Goal: Task Accomplishment & Management: Manage account settings

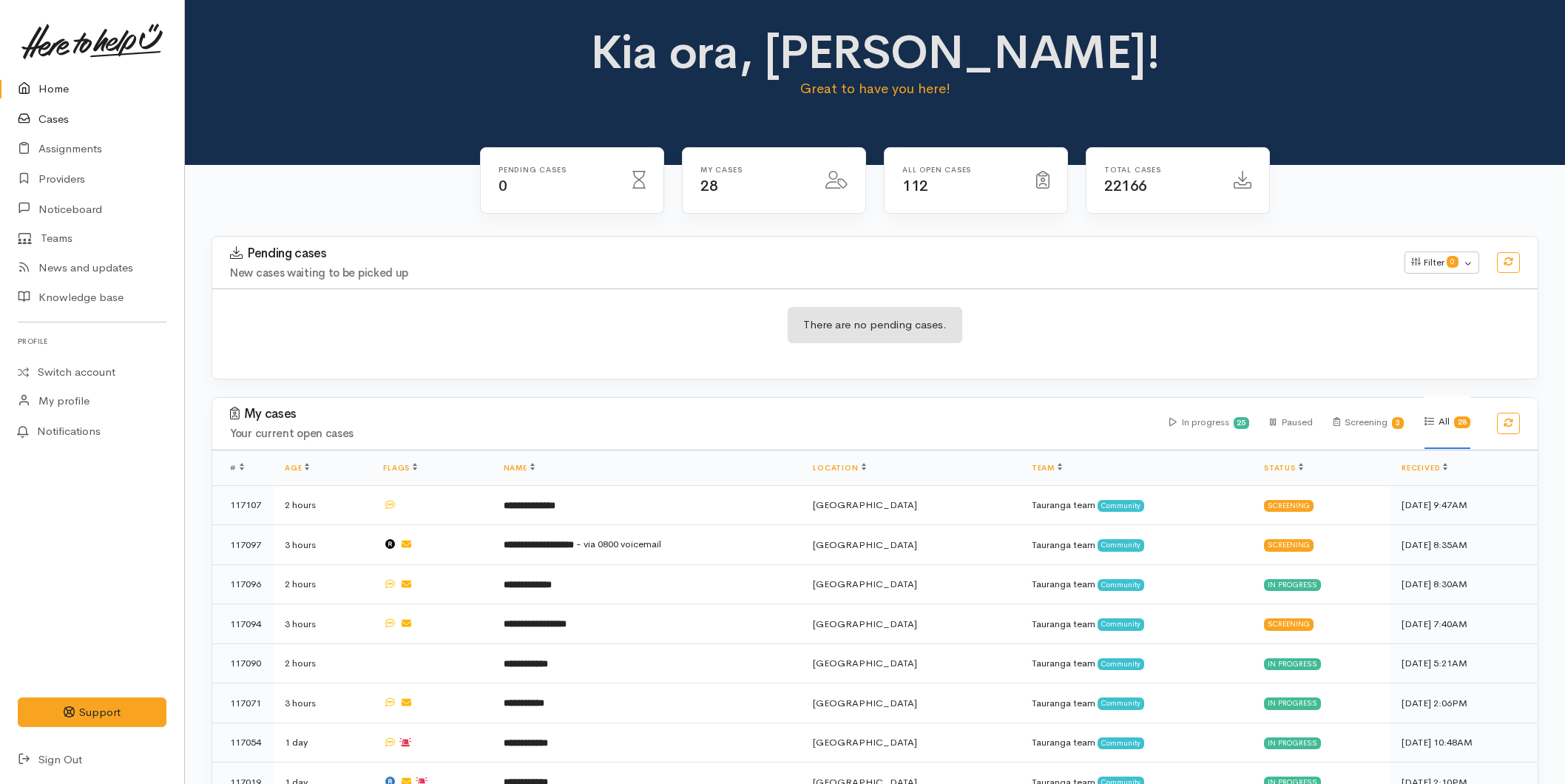
scroll to position [847, 0]
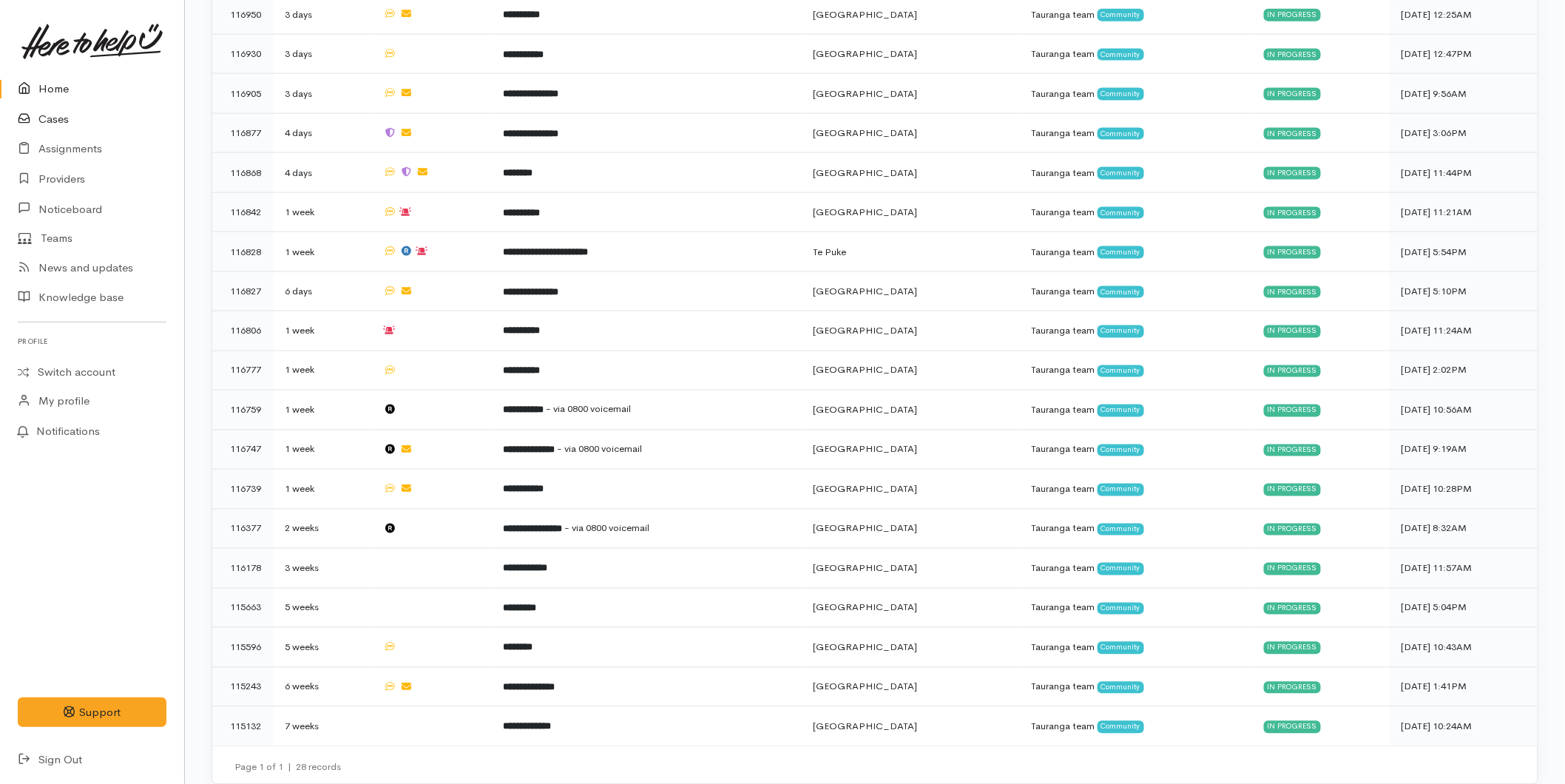
click at [71, 106] on link "Cases" at bounding box center [92, 119] width 184 height 31
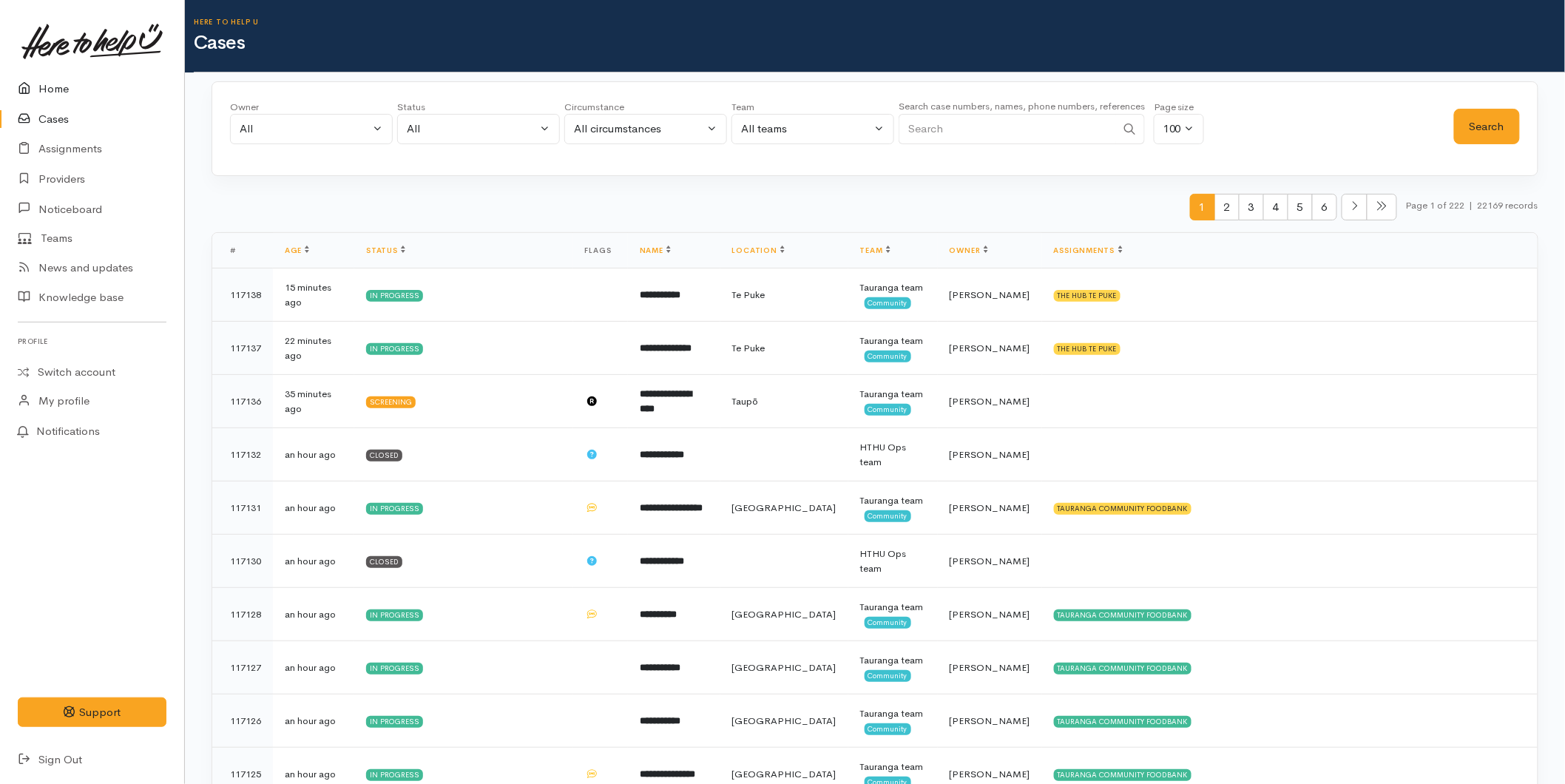
click at [38, 87] on link "Home" at bounding box center [92, 88] width 184 height 31
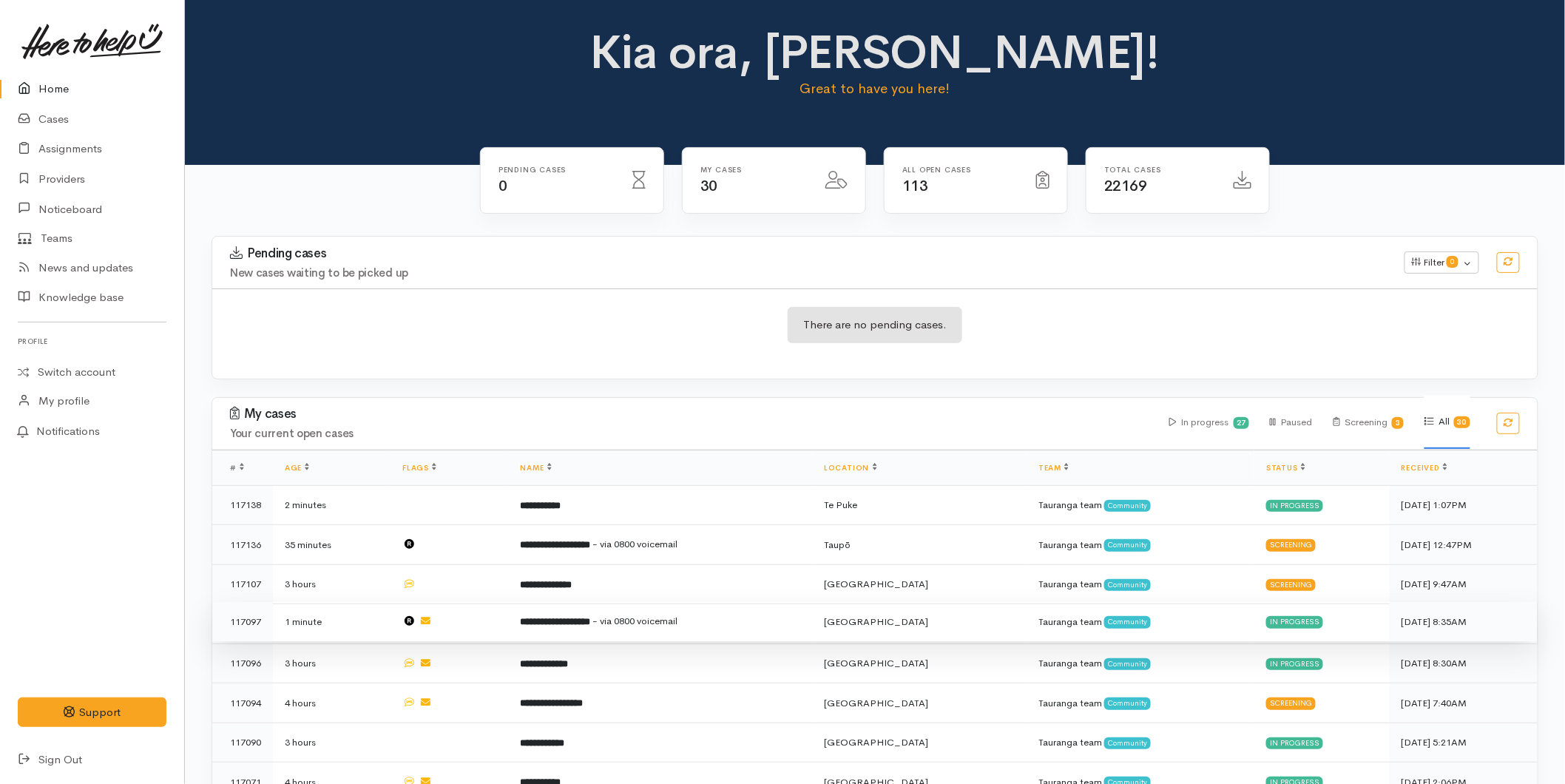
click at [605, 604] on td "**********" at bounding box center [660, 622] width 304 height 40
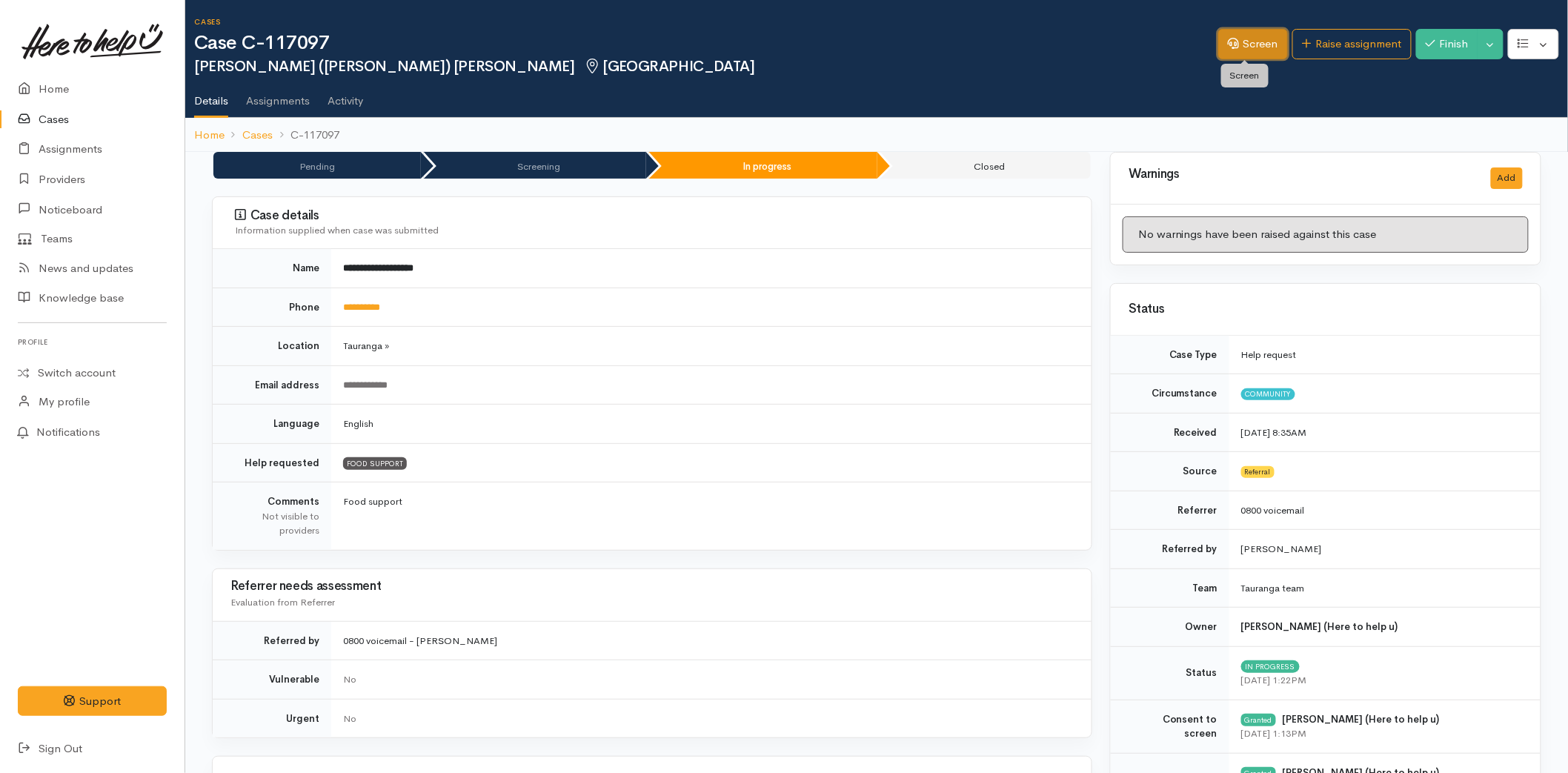
click at [1218, 39] on link "Screen" at bounding box center [1253, 44] width 70 height 31
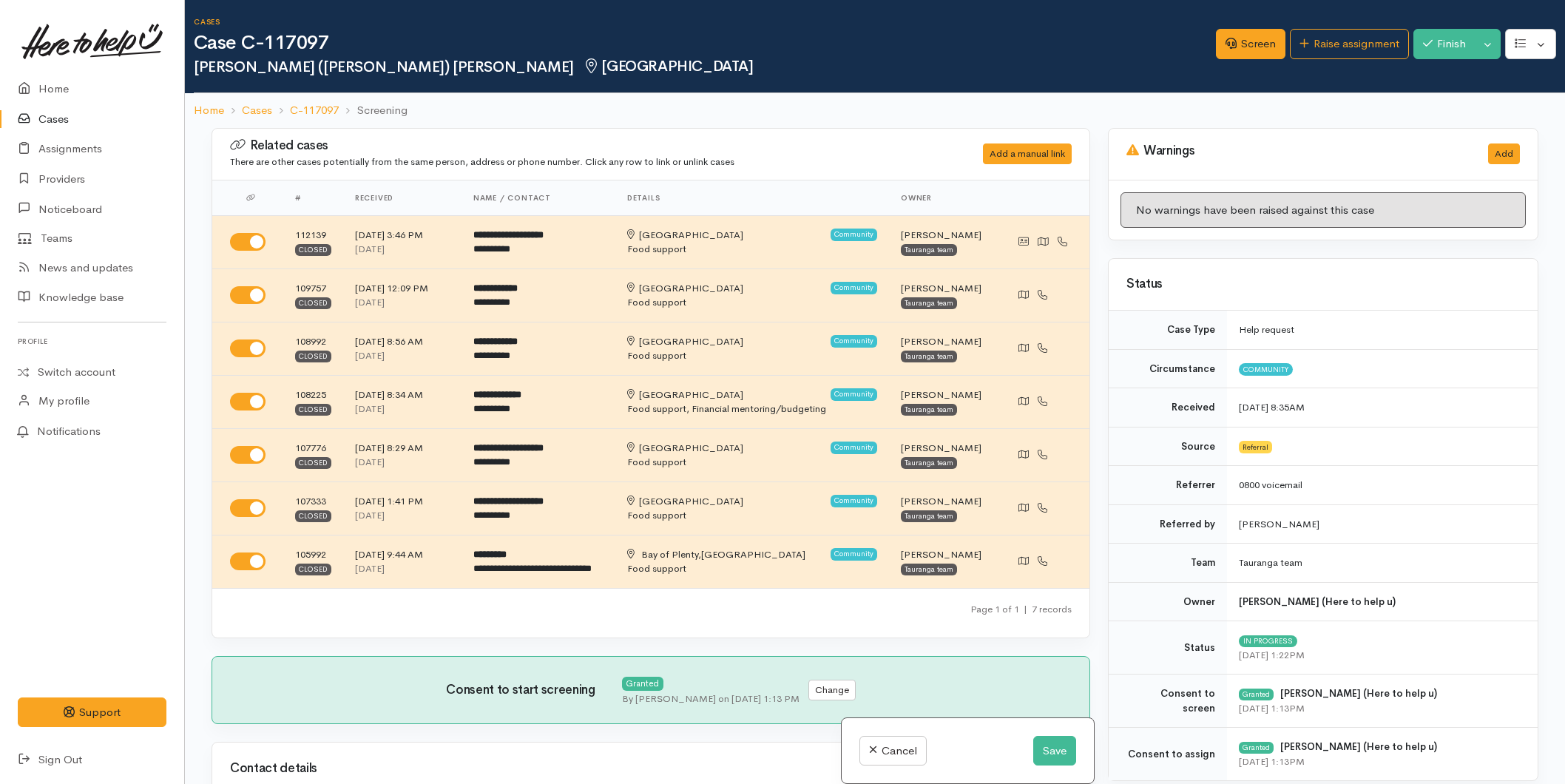
select select "7"
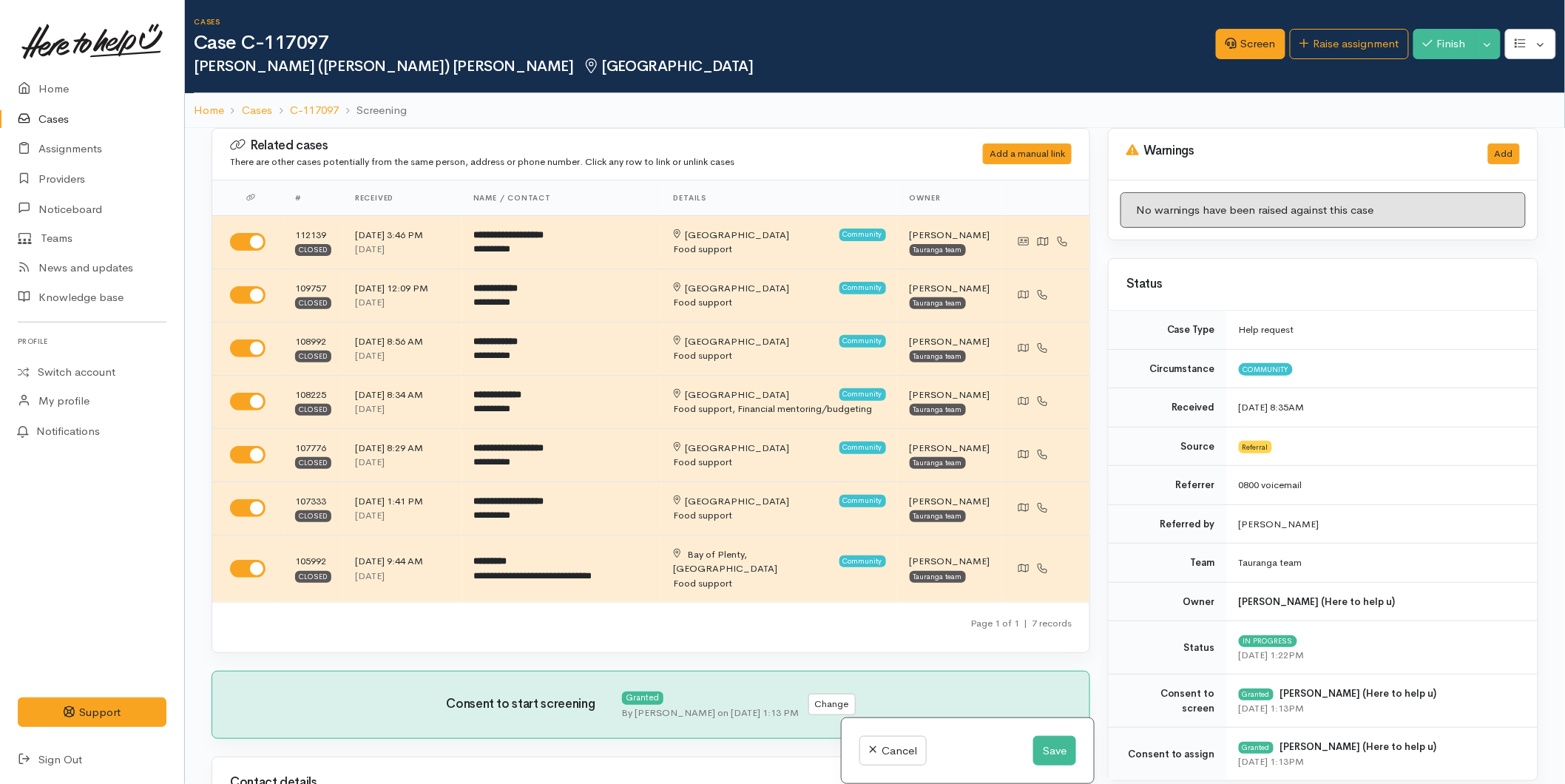
scroll to position [739, 0]
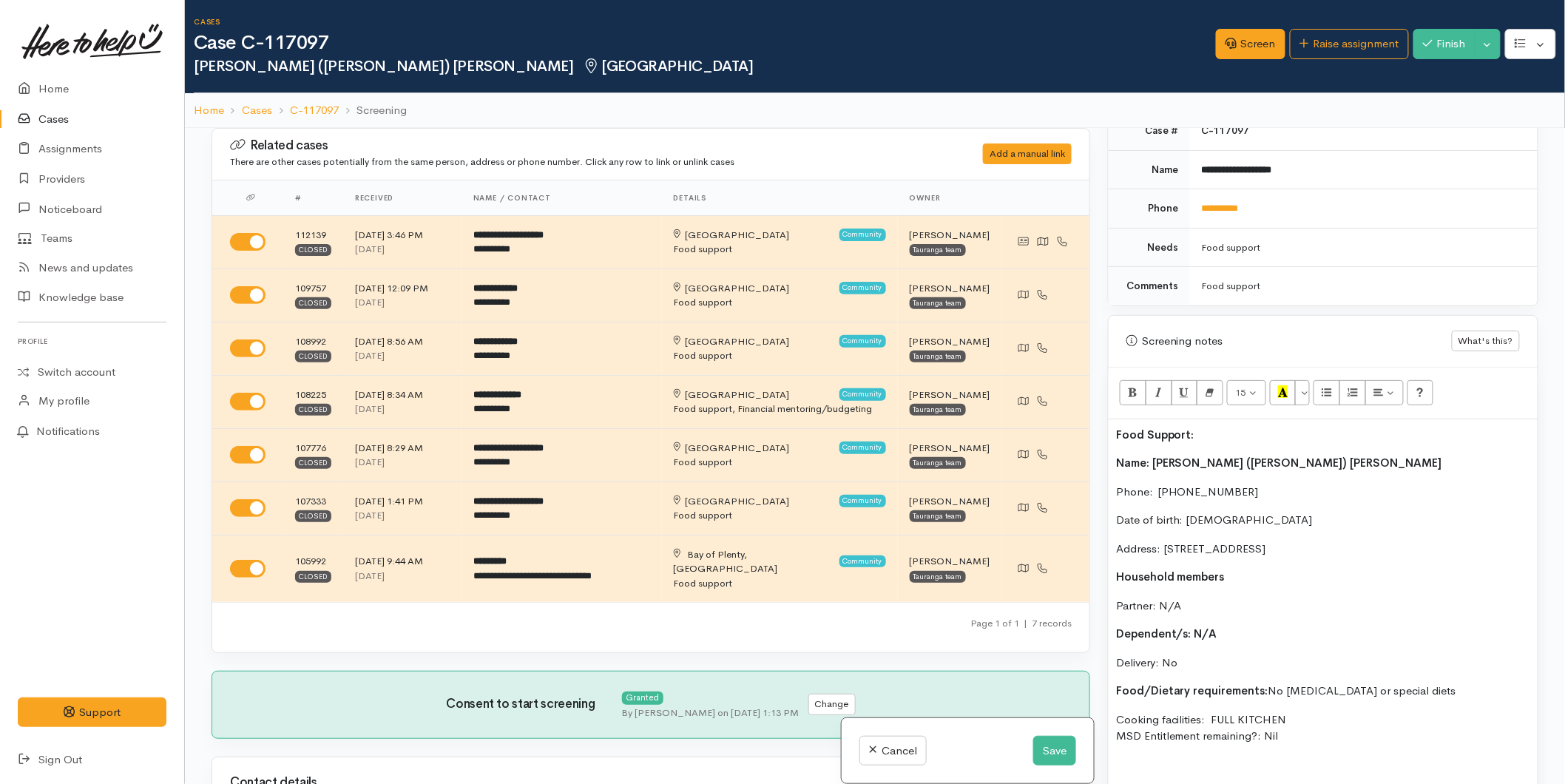
click at [1118, 463] on b "Name: Egan (Johnson) King" at bounding box center [1279, 462] width 326 height 14
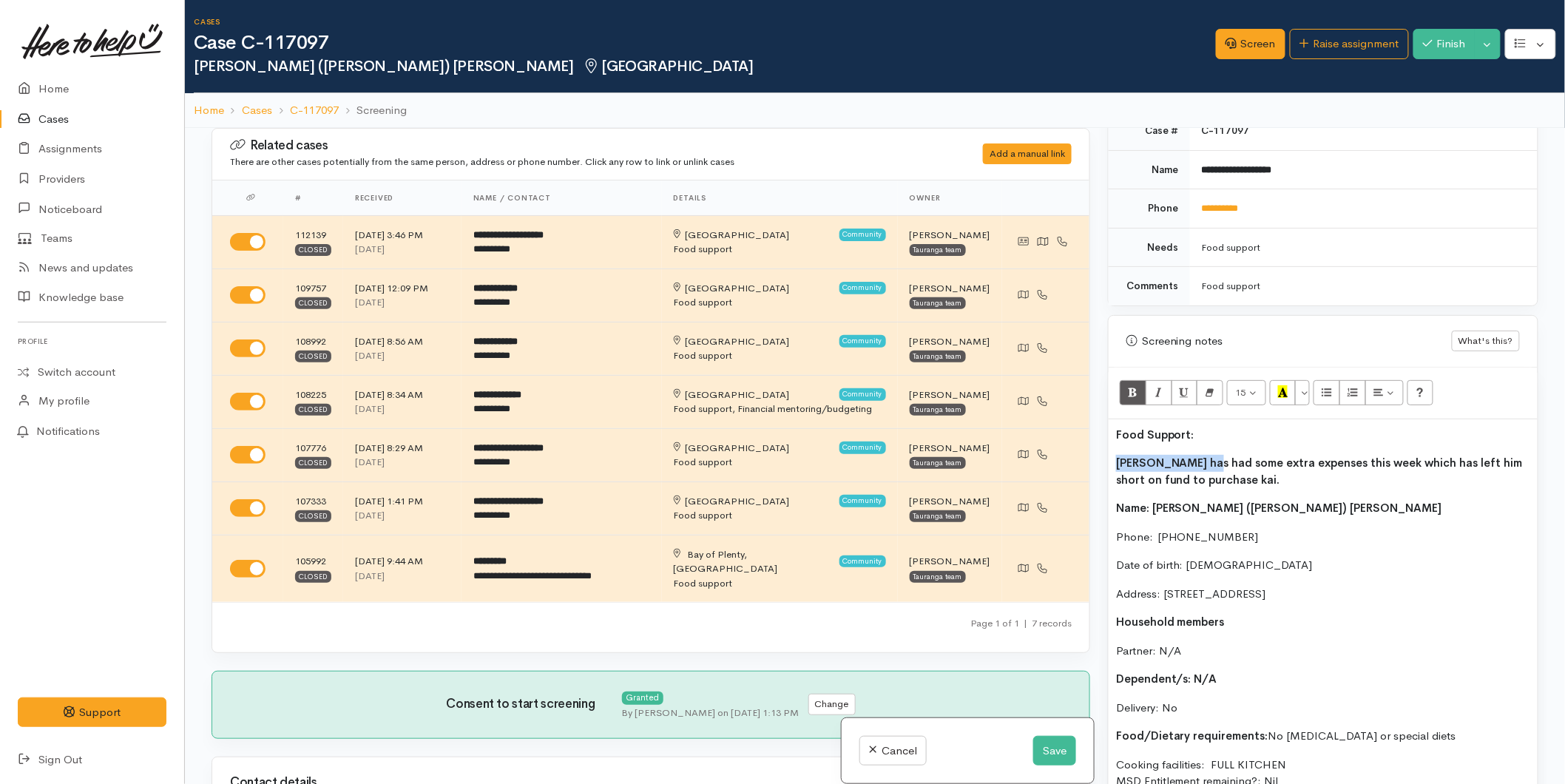
drag, startPoint x: 1205, startPoint y: 471, endPoint x: 1119, endPoint y: 471, distance: 86.0
click at [1119, 471] on p "Egan has had some extra expenses this week which has left him short on fund to …" at bounding box center [1323, 471] width 414 height 33
click at [1219, 479] on p "Egan has had some extra expenses this week which has left him short on fund to …" at bounding box center [1323, 471] width 414 height 33
drag, startPoint x: 1151, startPoint y: 485, endPoint x: 1124, endPoint y: 417, distance: 73.2
click at [1087, 461] on div "Related cases There are other cases potentially from the same person, address o…" at bounding box center [875, 520] width 1345 height 784
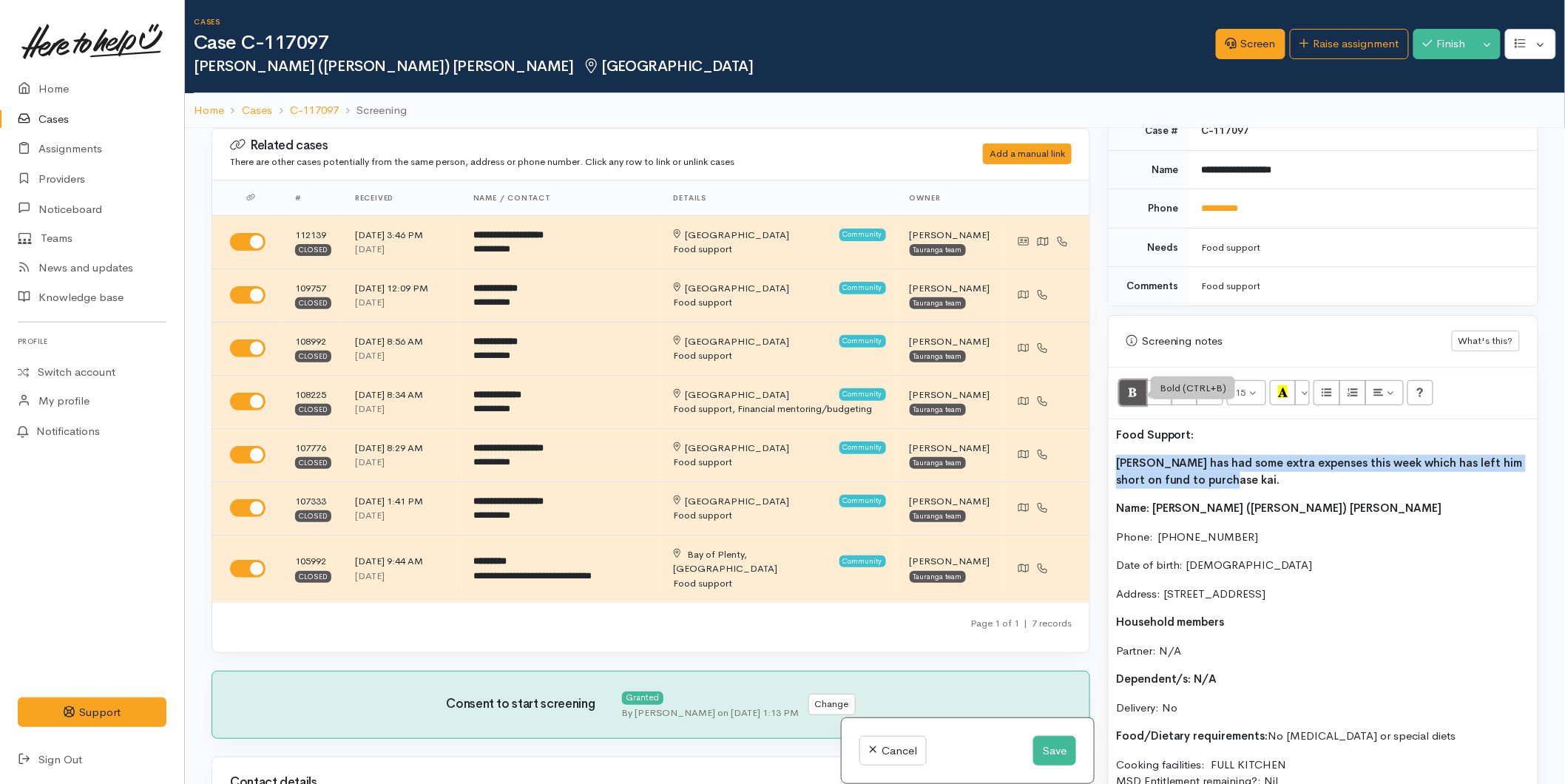
click at [1130, 398] on icon "Bold (CTRL+B)" at bounding box center [1133, 391] width 10 height 12
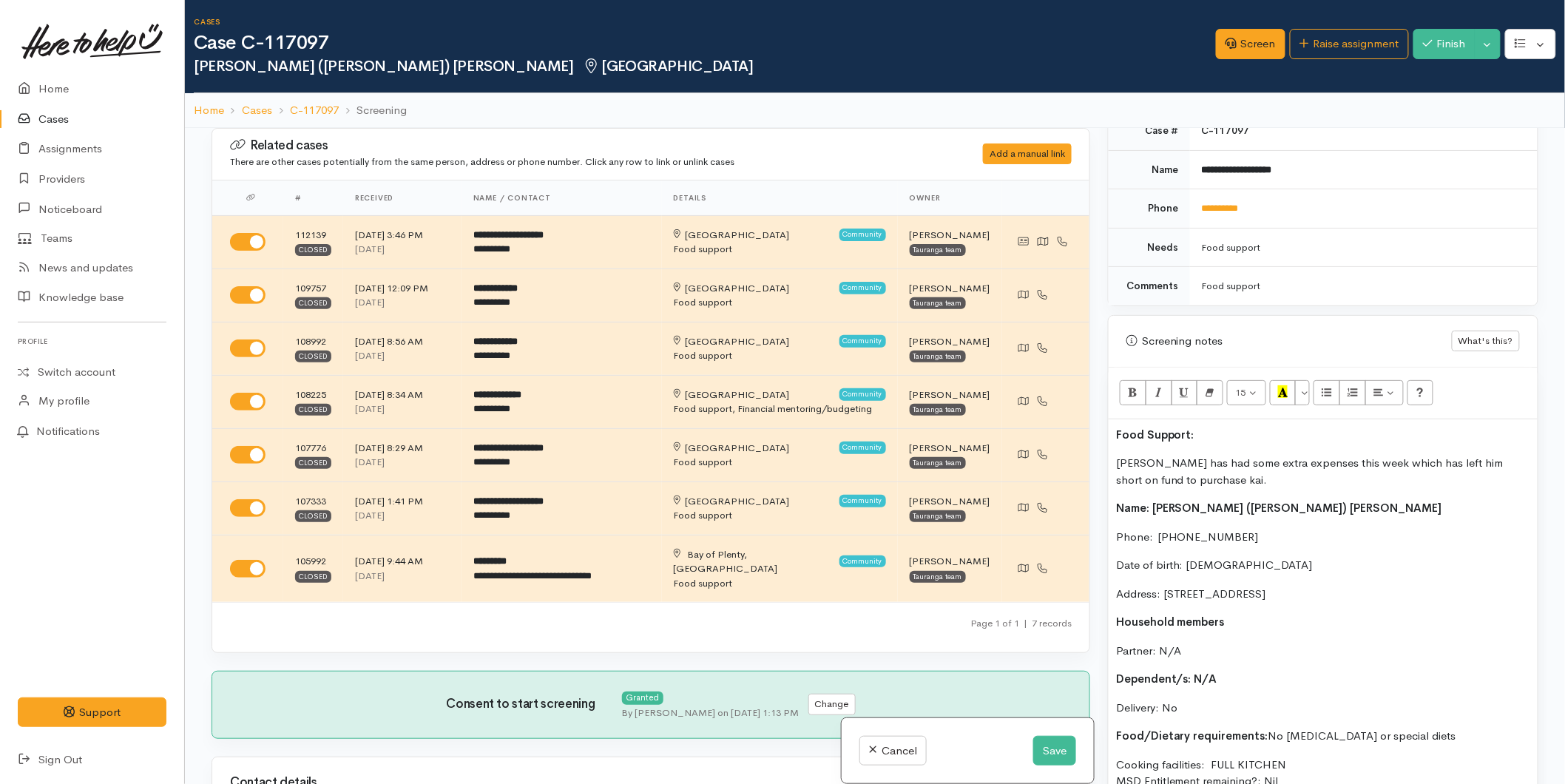
click at [1180, 431] on b "Food Support:" at bounding box center [1155, 434] width 79 height 14
drag, startPoint x: 1096, startPoint y: 428, endPoint x: 1088, endPoint y: 430, distance: 8.2
click at [1088, 430] on div "Related cases There are other cases potentially from the same person, address o…" at bounding box center [875, 520] width 1345 height 784
drag, startPoint x: 1282, startPoint y: 394, endPoint x: 1199, endPoint y: 428, distance: 89.7
click at [1282, 394] on icon "Recent Color" at bounding box center [1283, 391] width 10 height 12
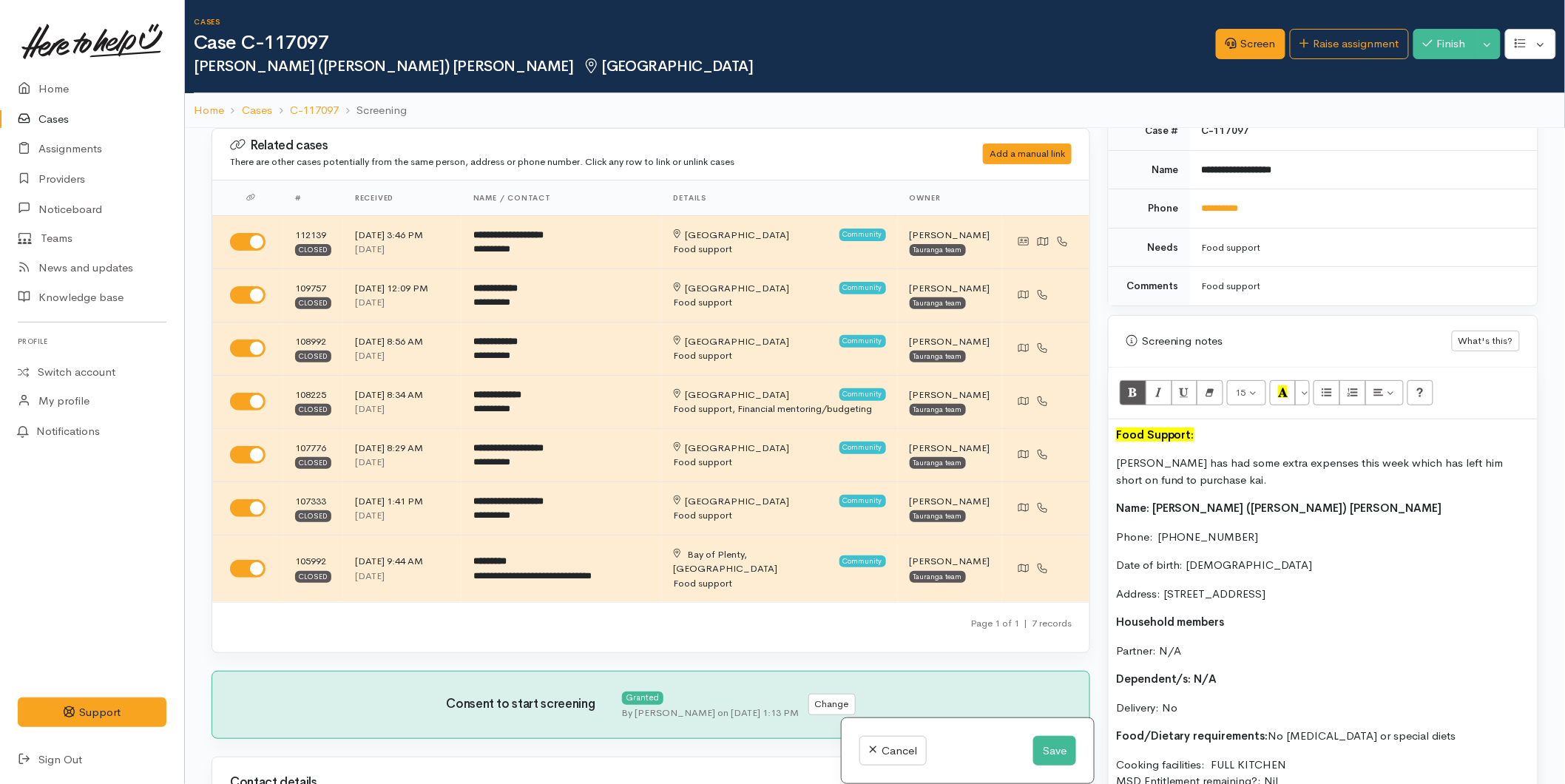
click at [1113, 433] on div "Food Support: Egan has had some extra expenses this week which has left him sho…" at bounding box center [1323, 671] width 429 height 504
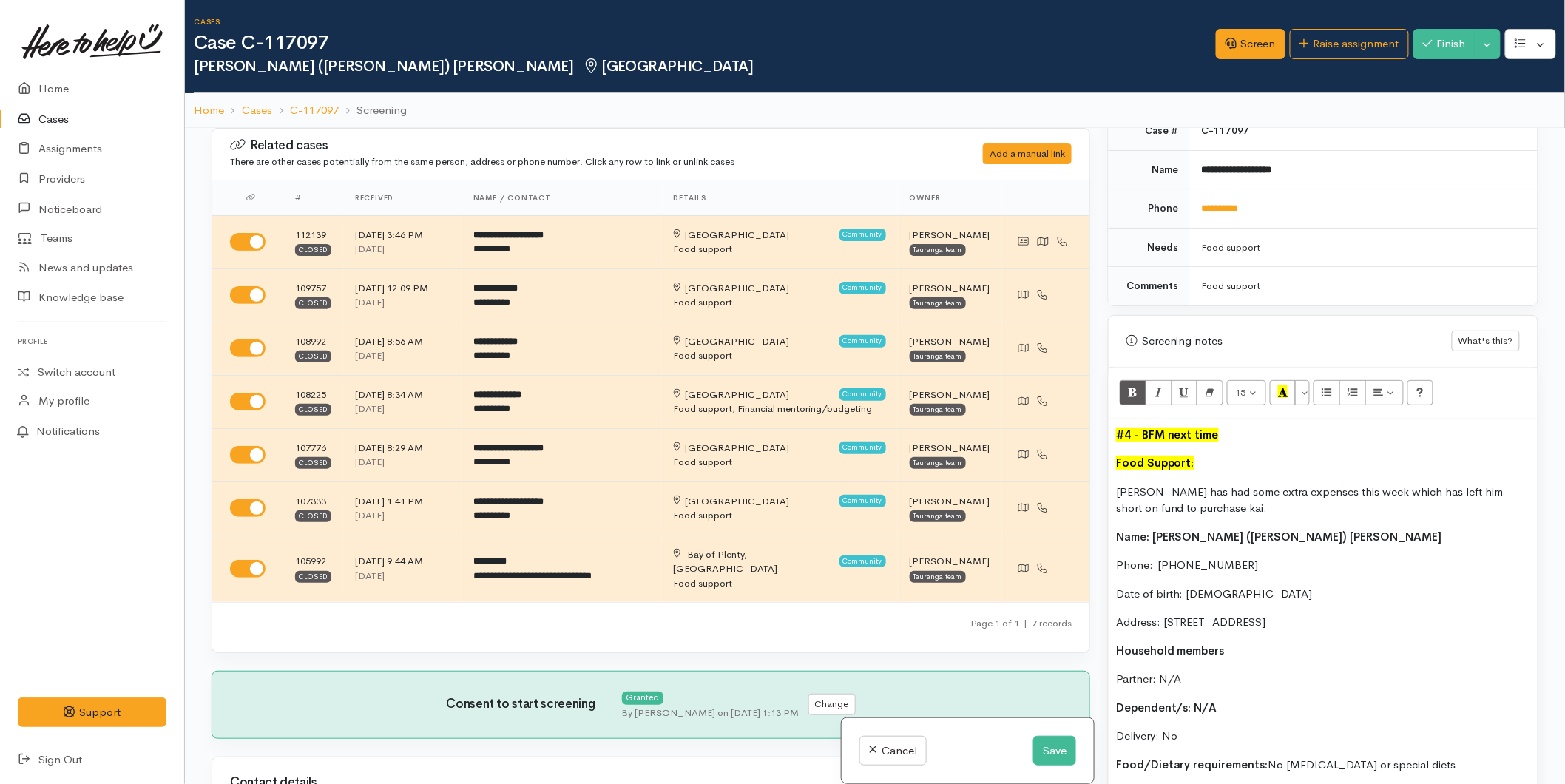
drag, startPoint x: 1233, startPoint y: 437, endPoint x: 1097, endPoint y: 433, distance: 136.1
click at [1096, 433] on div "Related cases There are other cases potentially from the same person, address o…" at bounding box center [875, 520] width 1345 height 784
click at [1308, 389] on button "More Color" at bounding box center [1303, 393] width 15 height 25
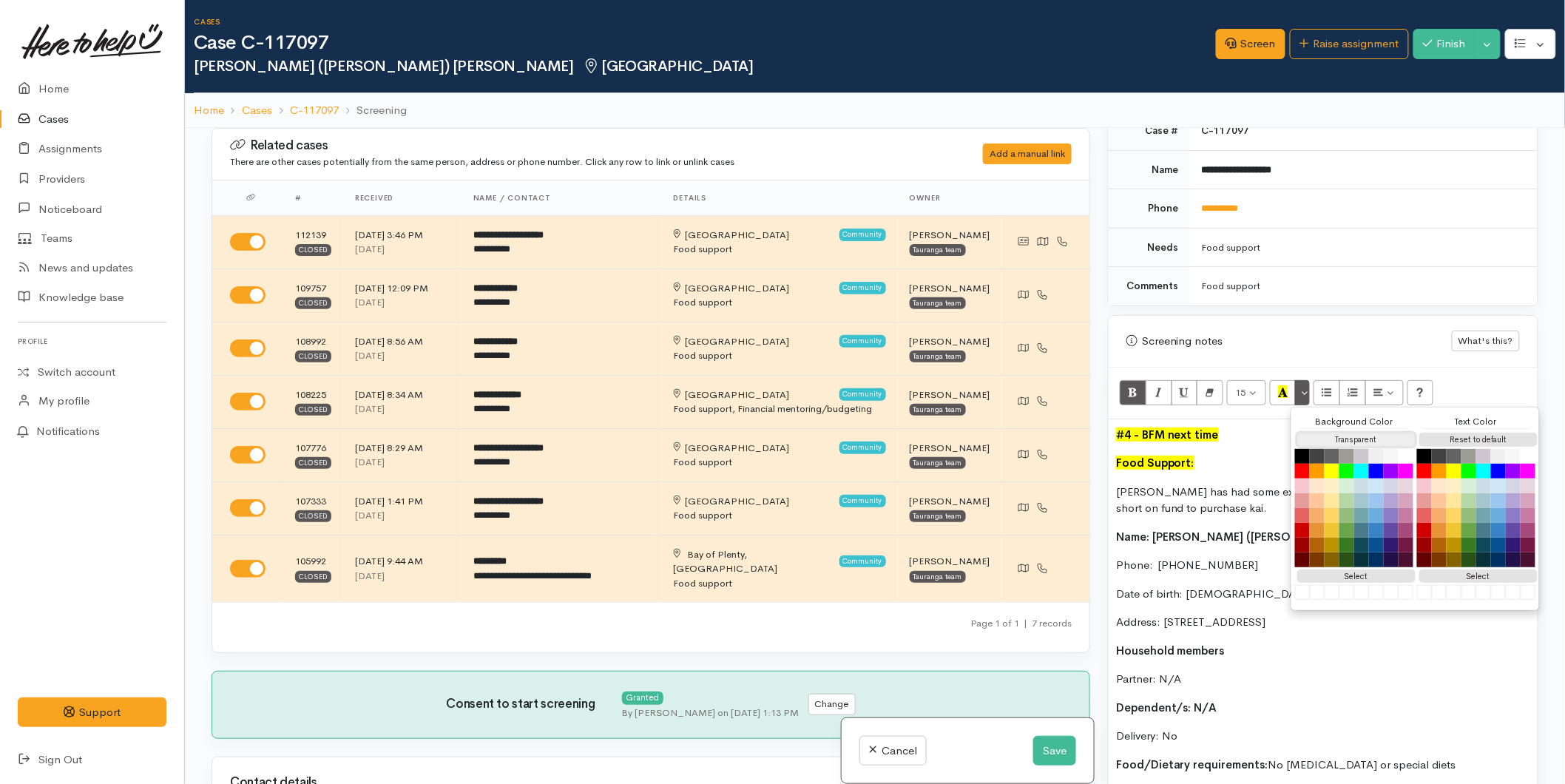
click at [1344, 437] on button "Transparent" at bounding box center [1356, 439] width 118 height 14
click at [1188, 496] on p "Egan has had some extra expenses this week which has left him short on fund to …" at bounding box center [1323, 500] width 414 height 33
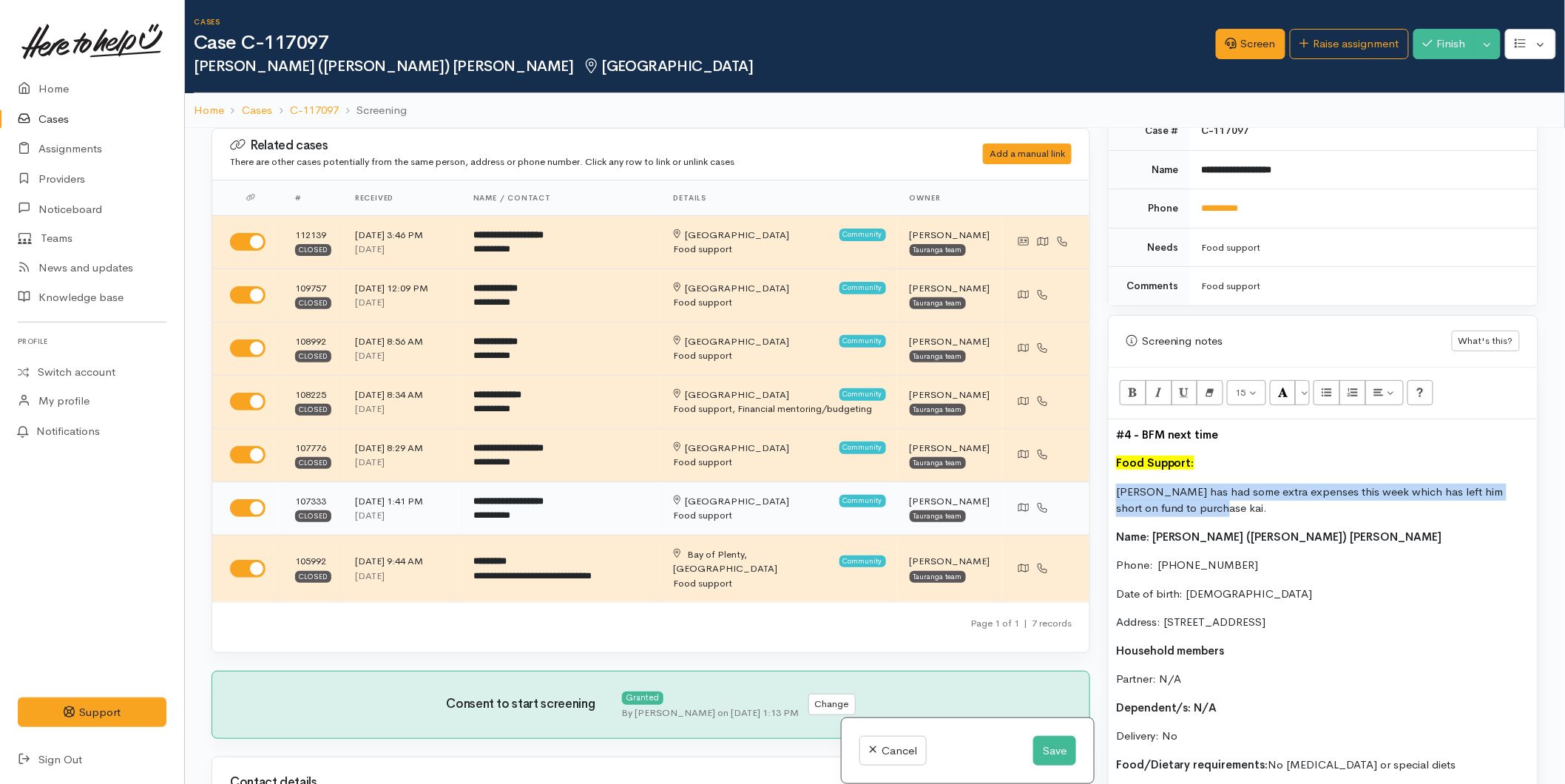
drag, startPoint x: 1187, startPoint y: 506, endPoint x: 1074, endPoint y: 496, distance: 113.4
click at [1074, 496] on div "Related cases There are other cases potentially from the same person, address o…" at bounding box center [875, 520] width 1345 height 784
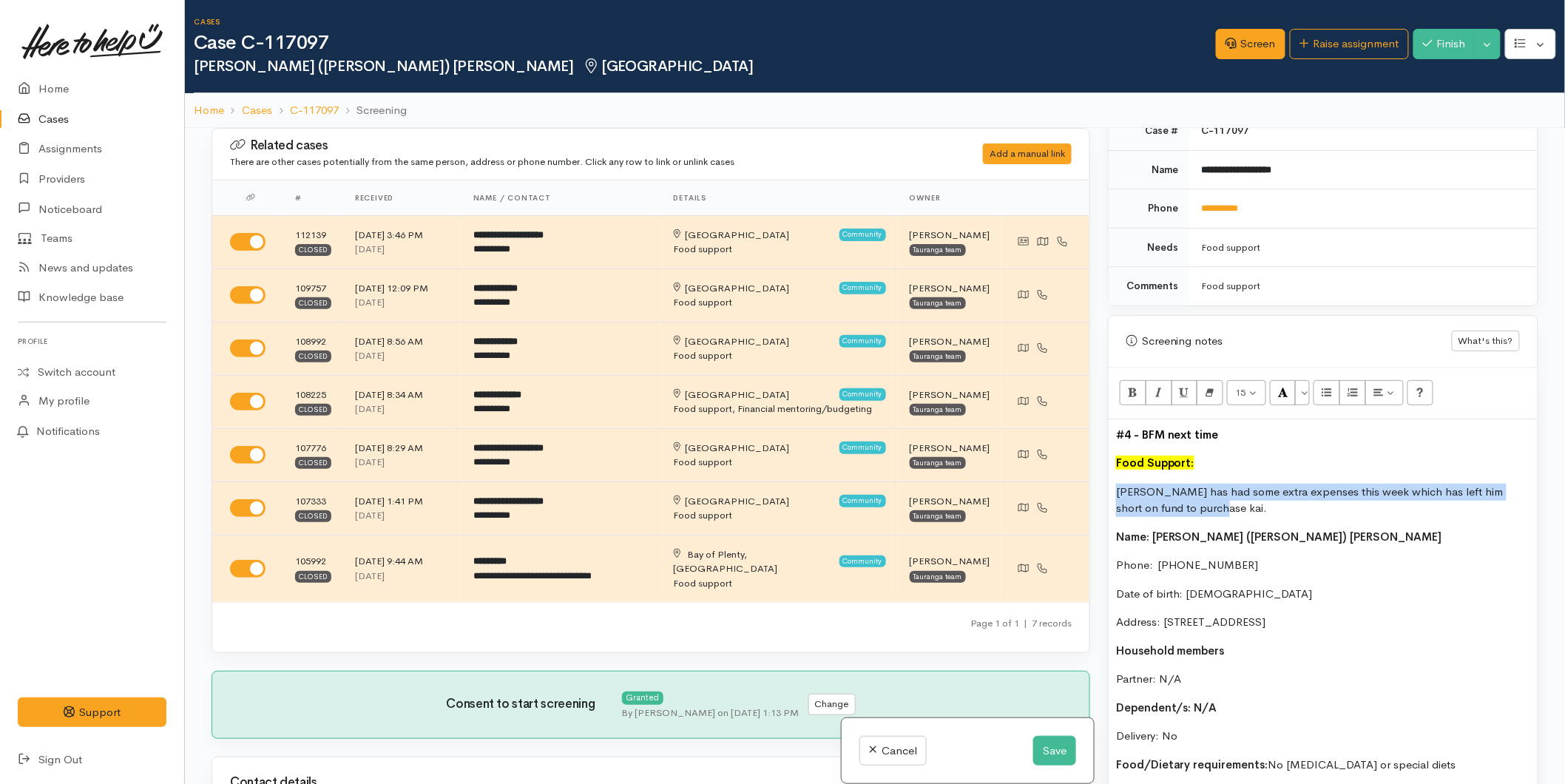
copy p "Egan has had some extra expenses this week which has left him short on fund to …"
drag, startPoint x: 1036, startPoint y: 737, endPoint x: 1031, endPoint y: 723, distance: 14.9
click at [1034, 733] on div "Cancel Save" at bounding box center [968, 751] width 252 height 66
click at [1061, 754] on button "Save" at bounding box center [1055, 751] width 43 height 31
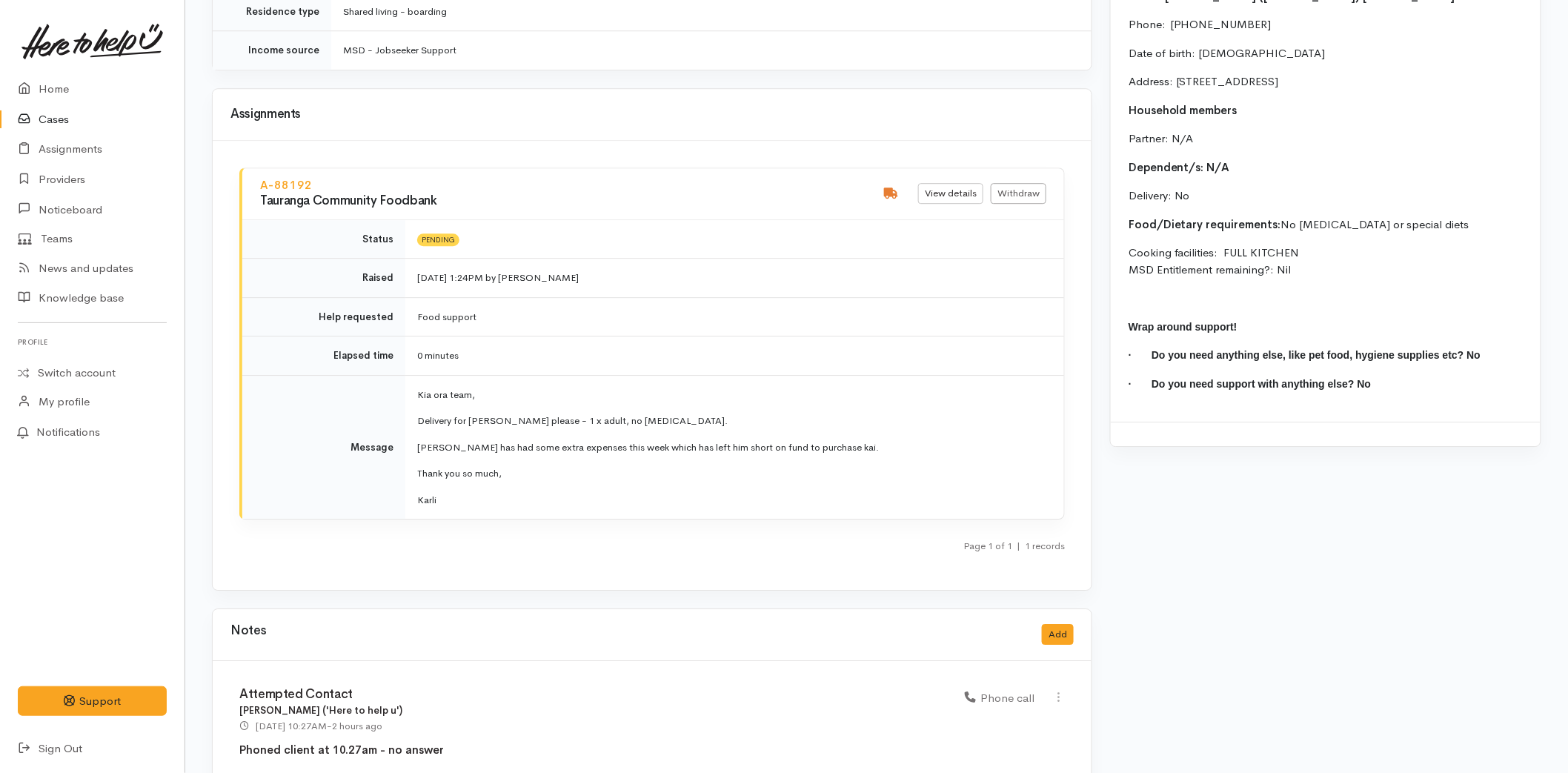
scroll to position [1396, 0]
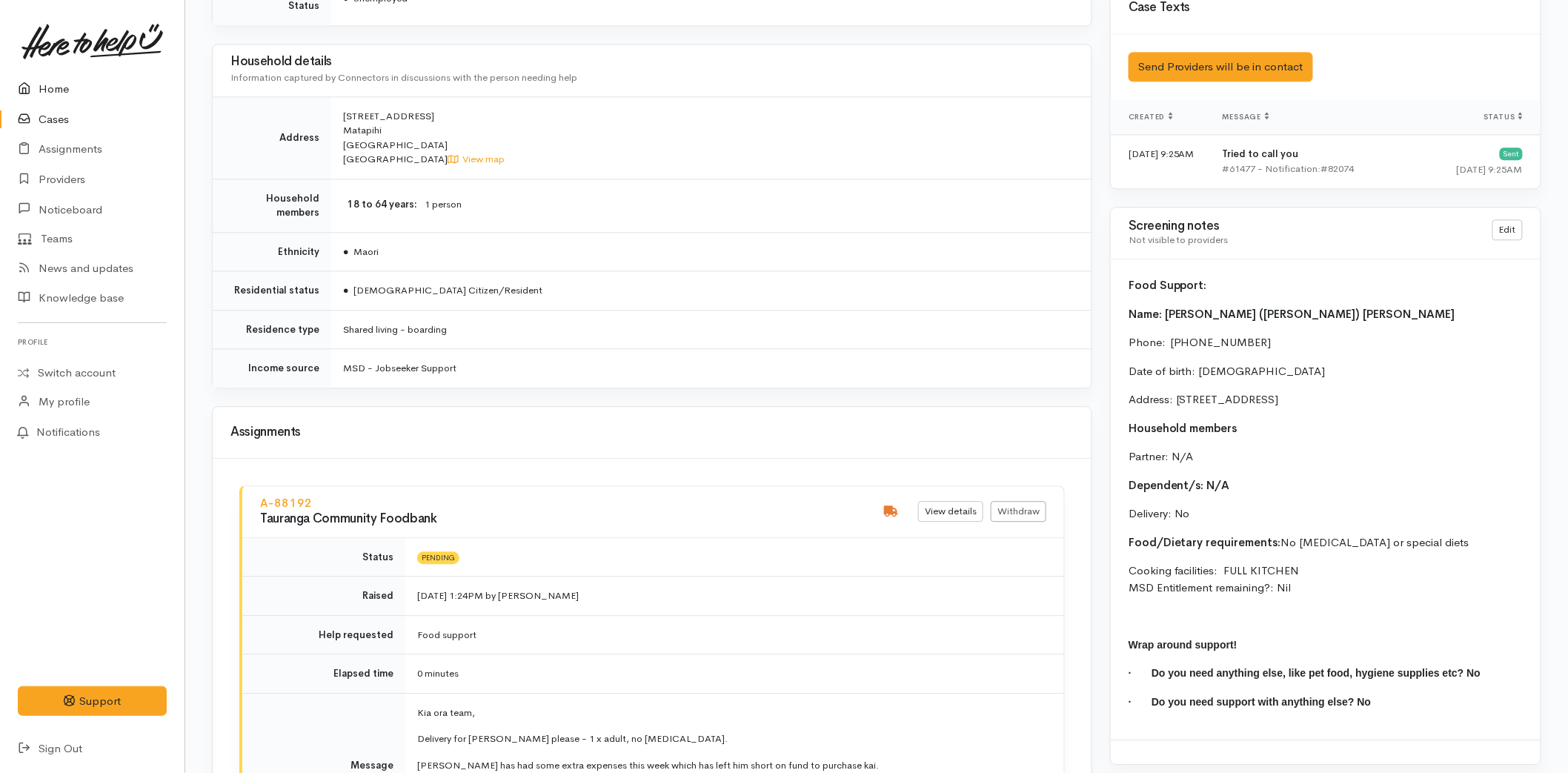
click at [61, 85] on link "Home" at bounding box center [92, 89] width 185 height 31
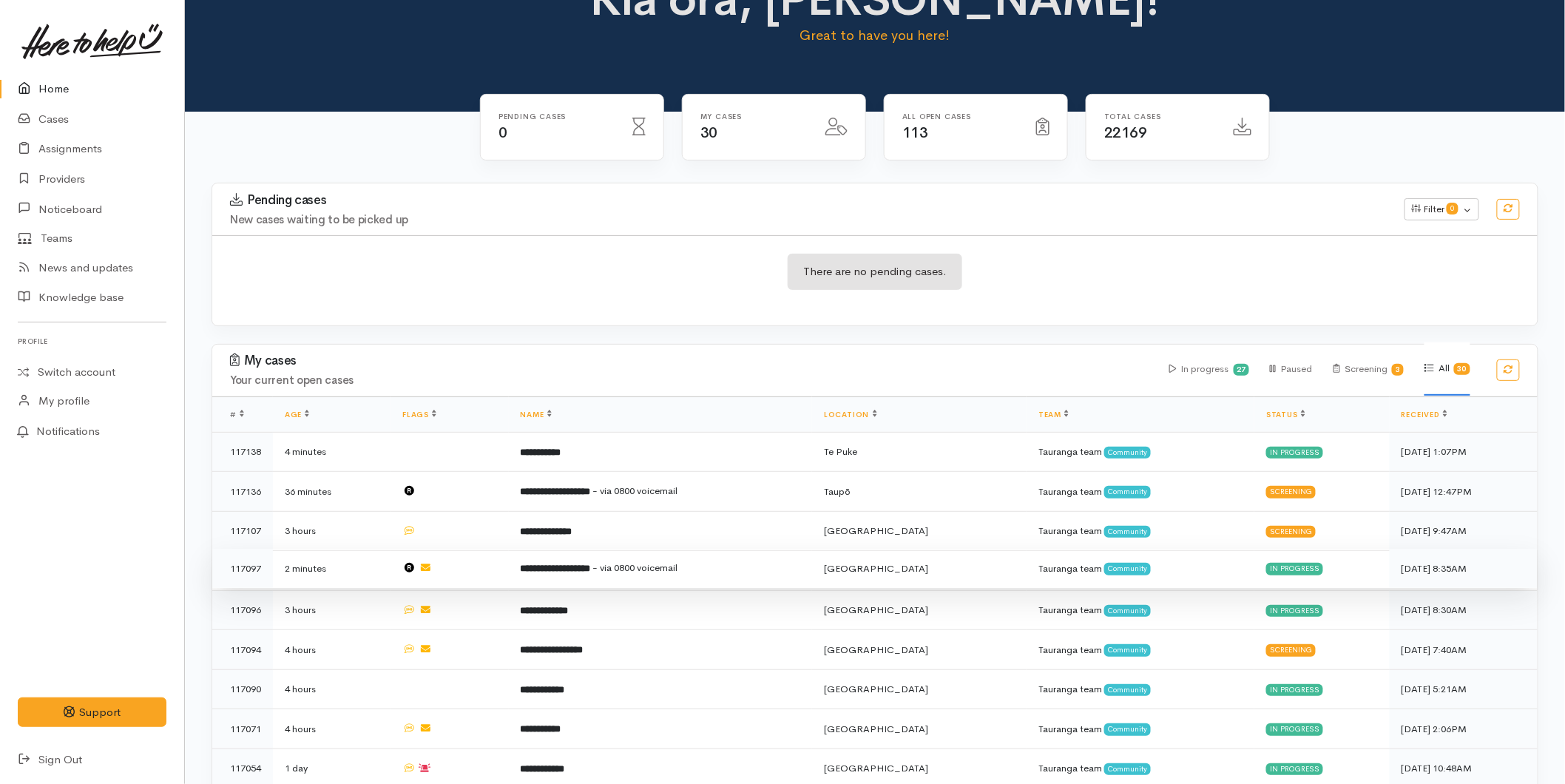
scroll to position [82, 0]
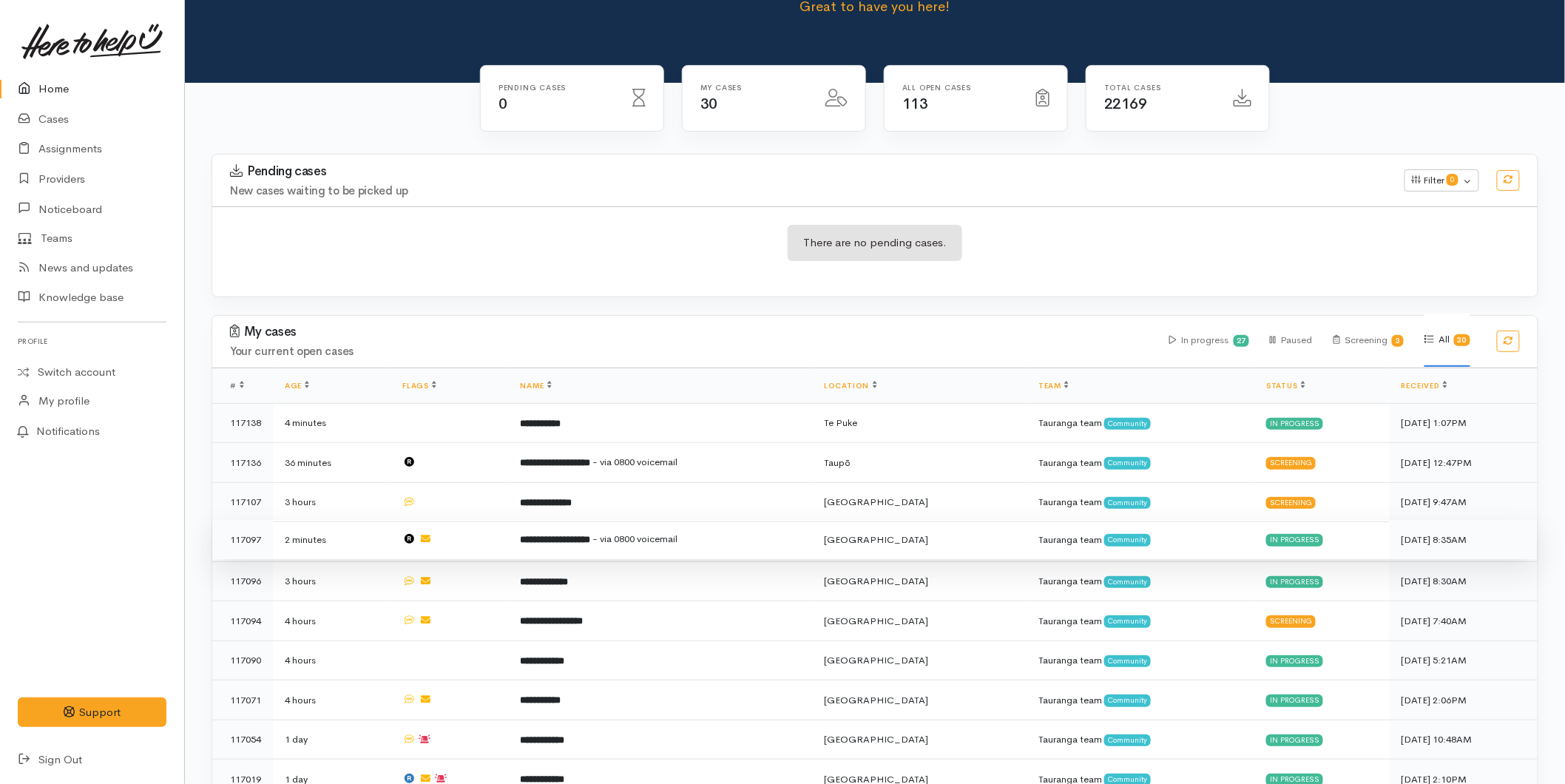
click at [591, 538] on b "**********" at bounding box center [555, 539] width 70 height 10
click at [586, 541] on b "**********" at bounding box center [555, 539] width 70 height 10
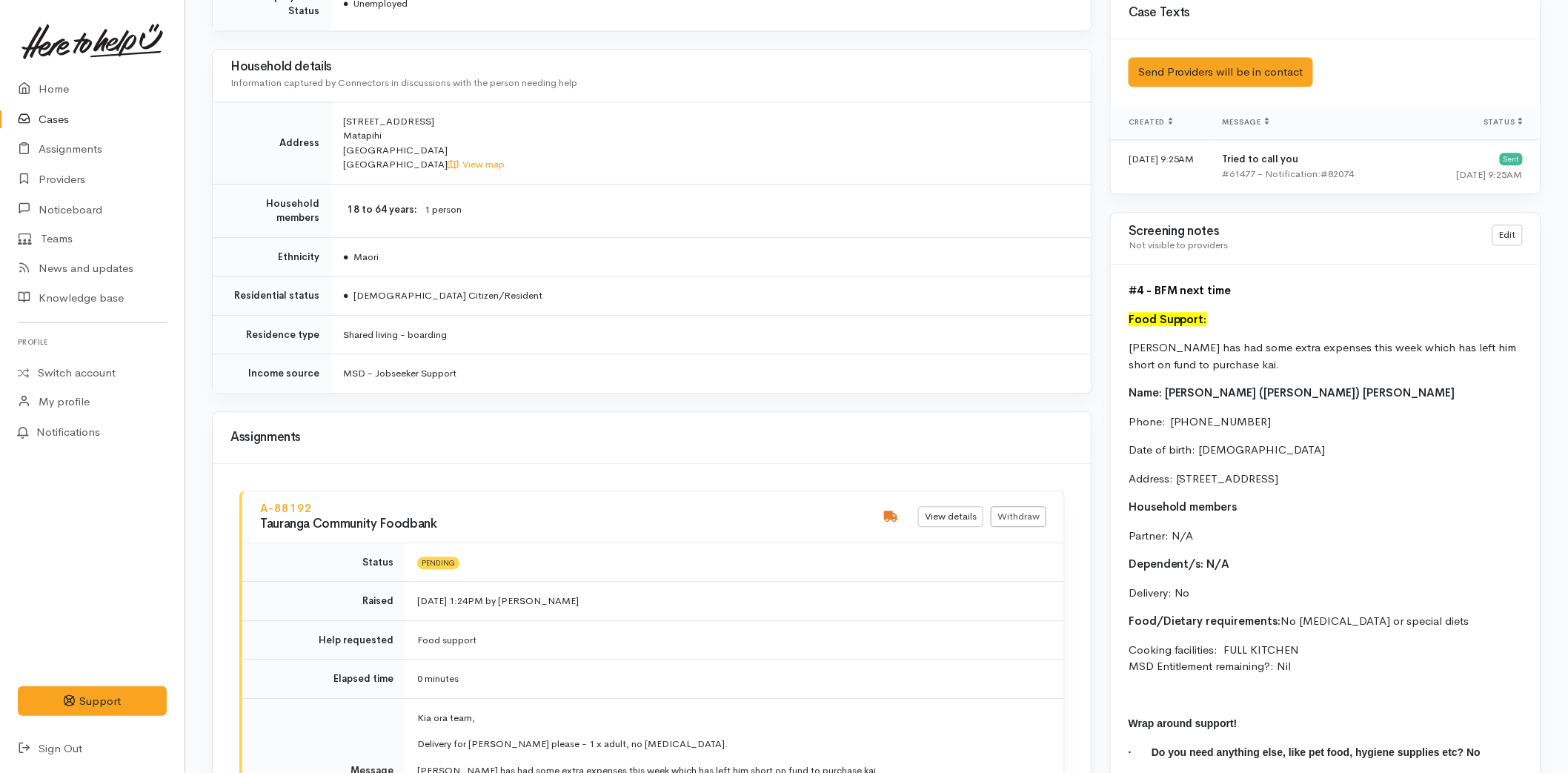
scroll to position [1399, 0]
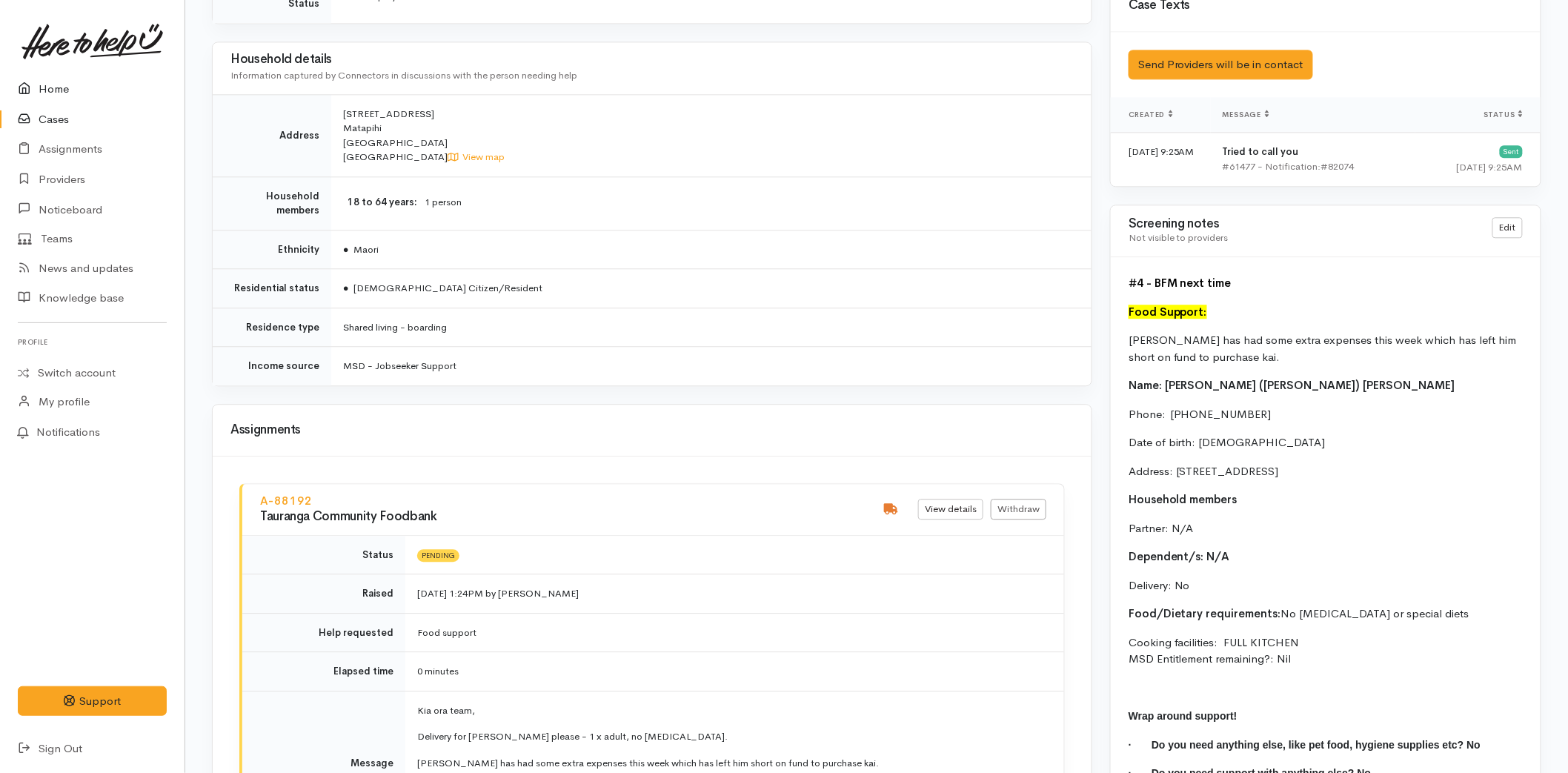
click at [70, 89] on link "Home" at bounding box center [92, 89] width 185 height 31
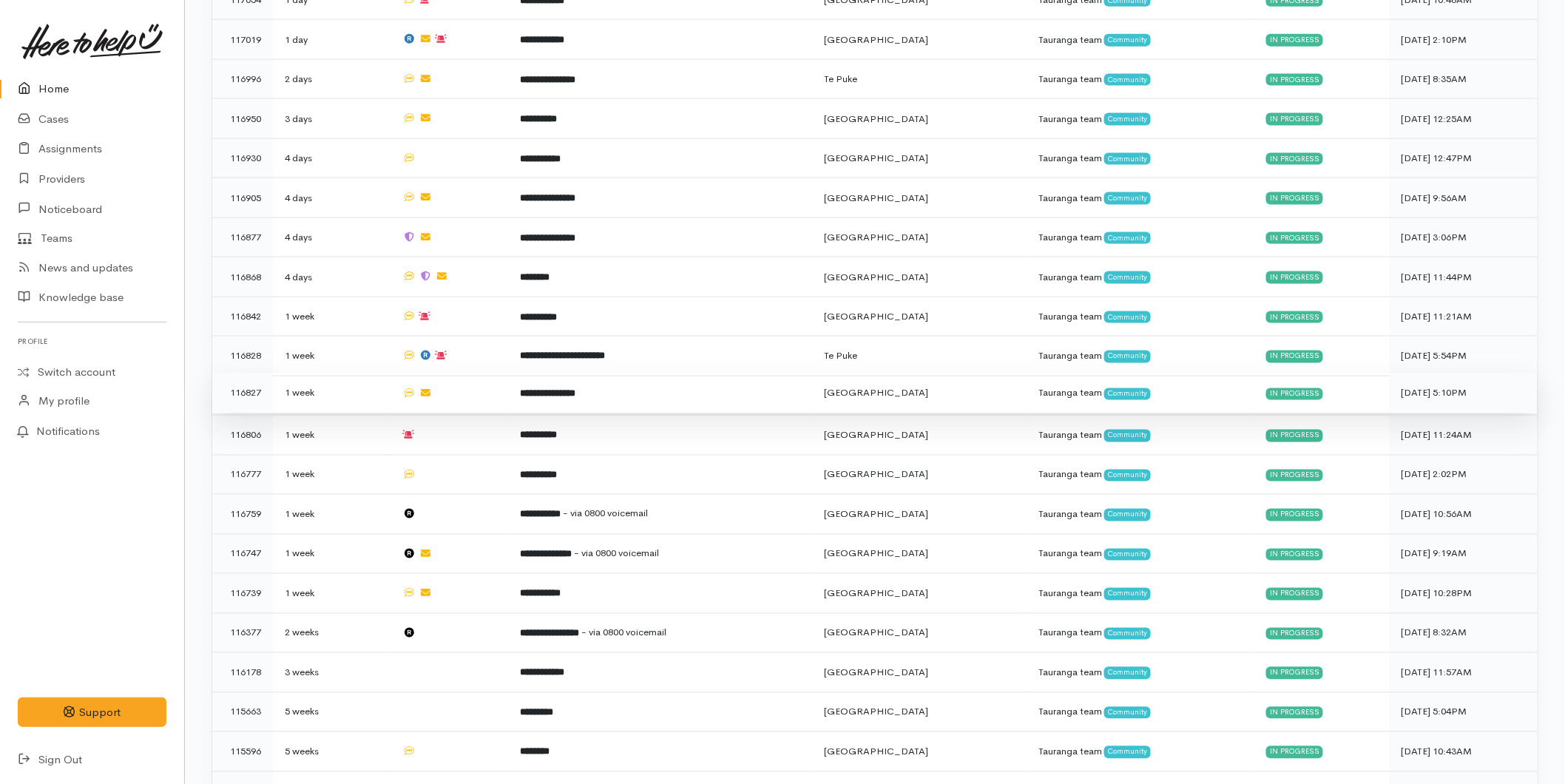
scroll to position [925, 0]
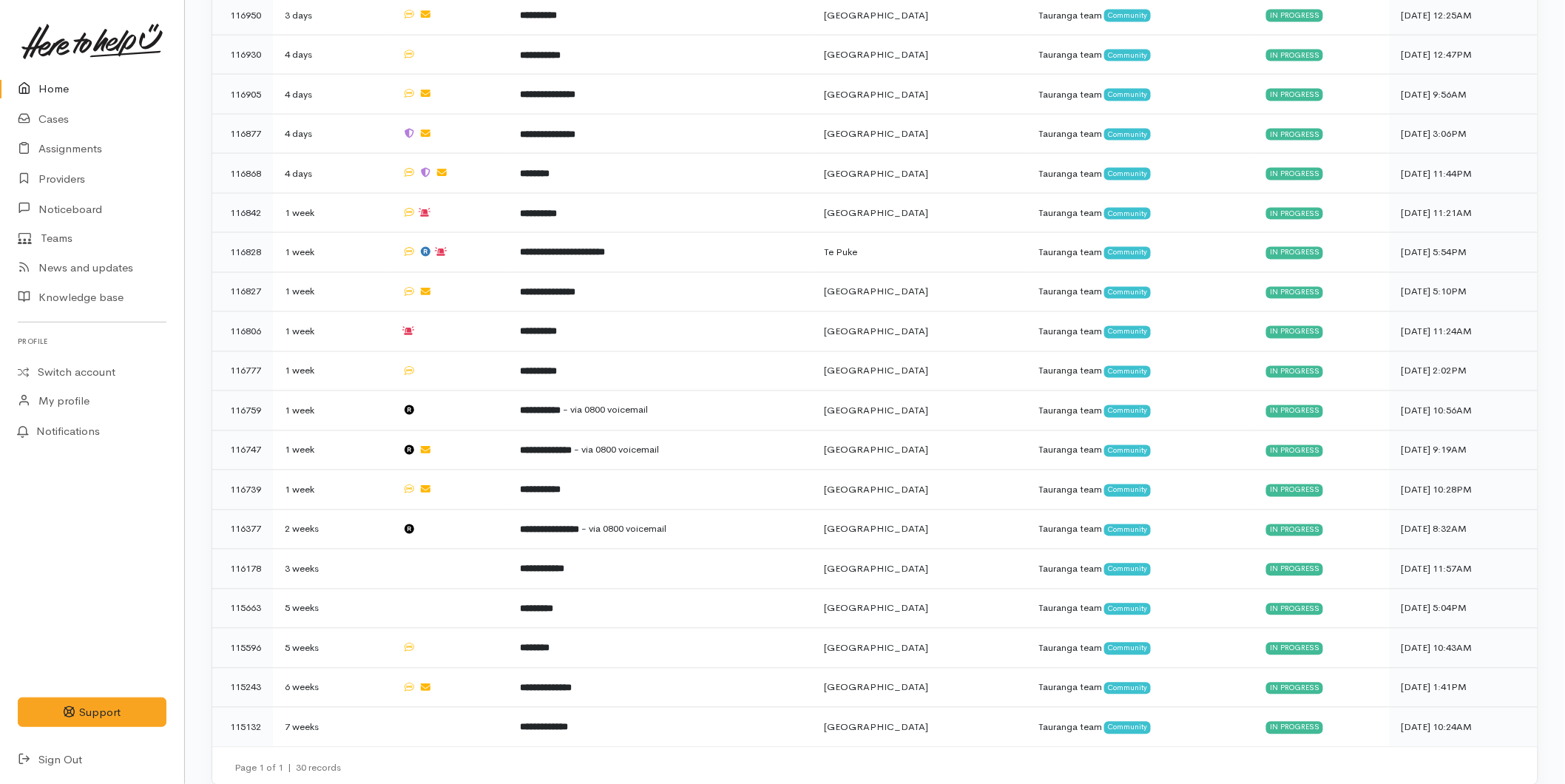
click at [47, 93] on link "Home" at bounding box center [92, 88] width 184 height 31
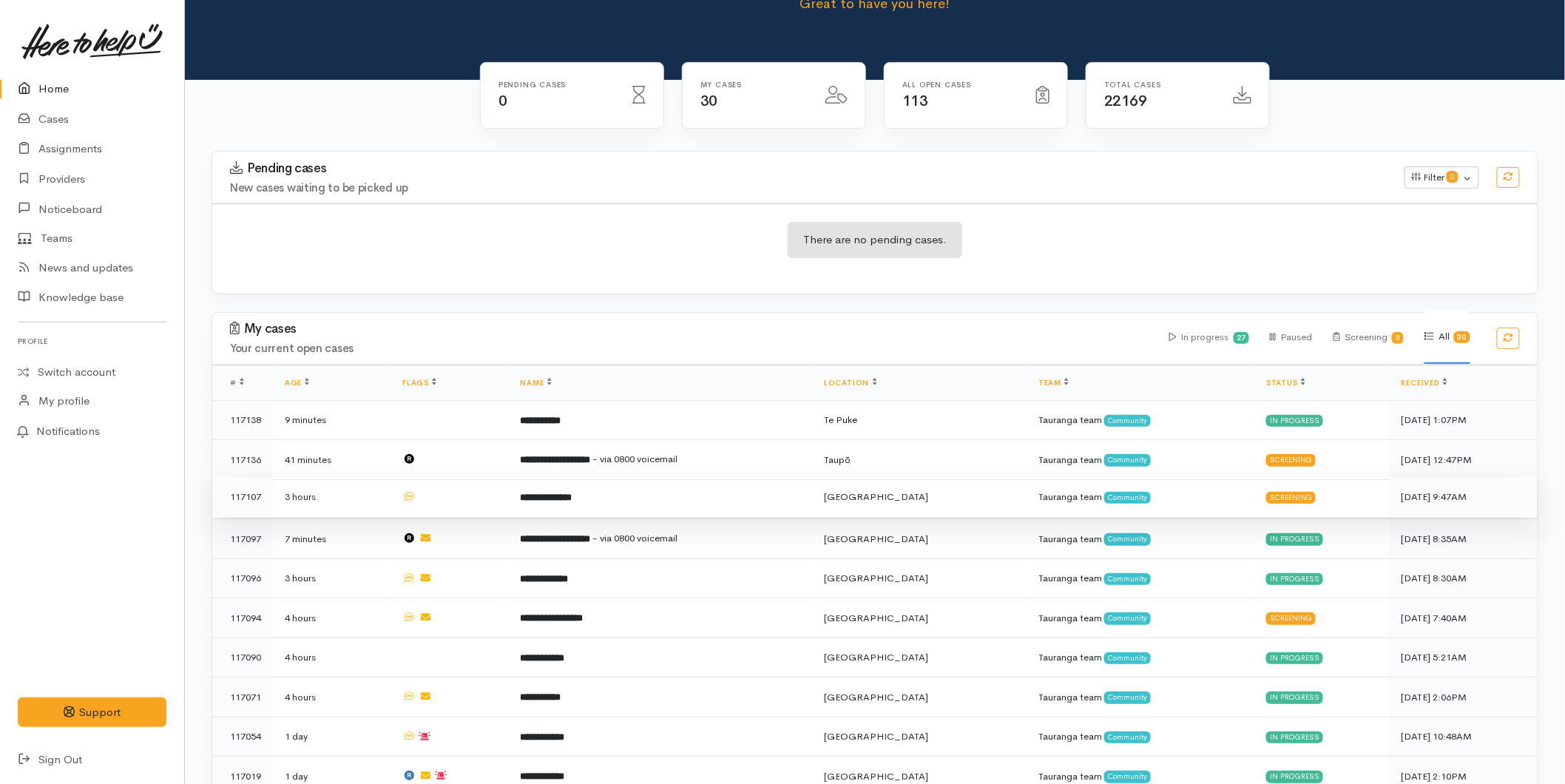
scroll to position [165, 0]
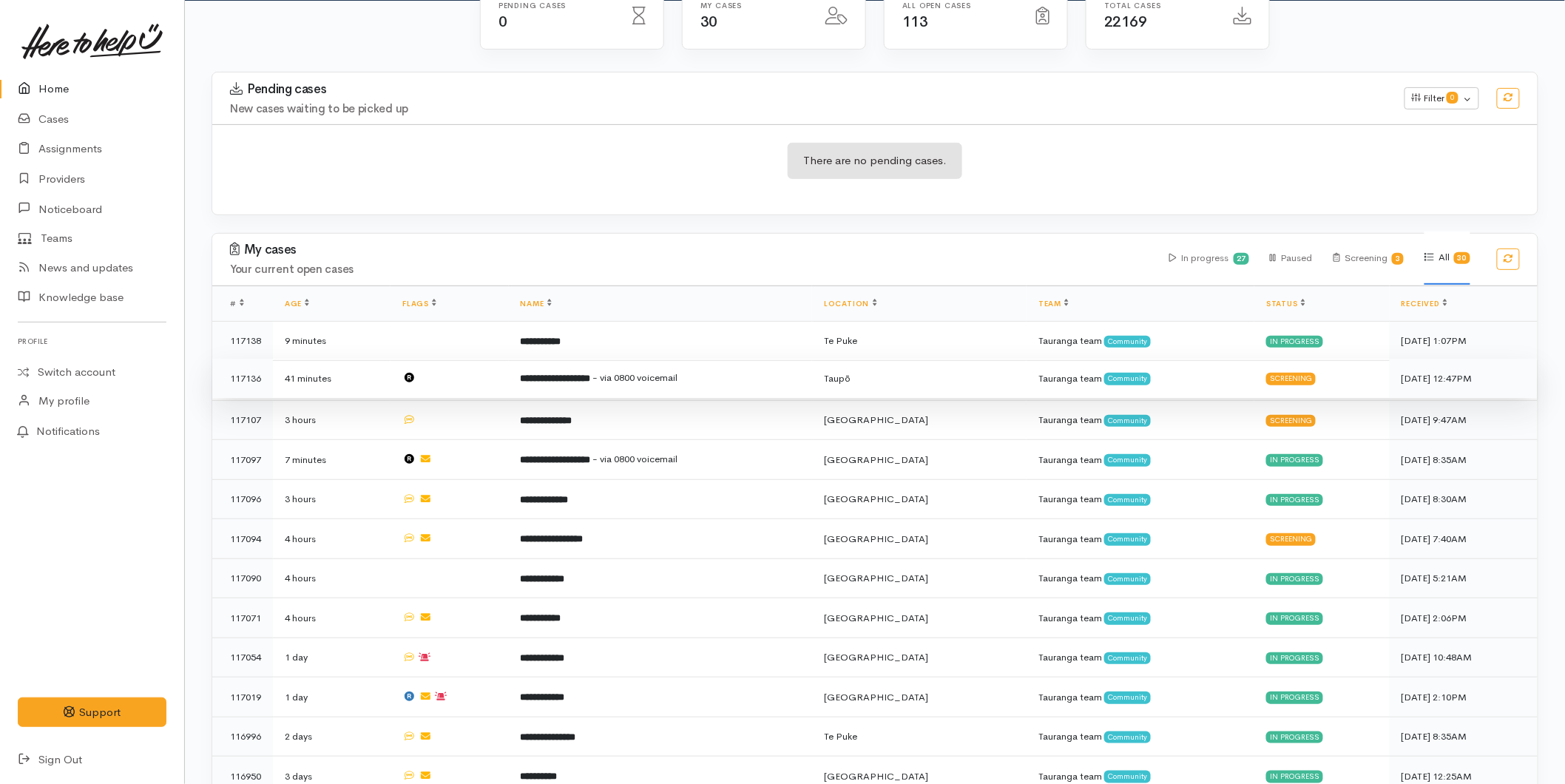
click at [696, 389] on td "**********" at bounding box center [660, 379] width 304 height 40
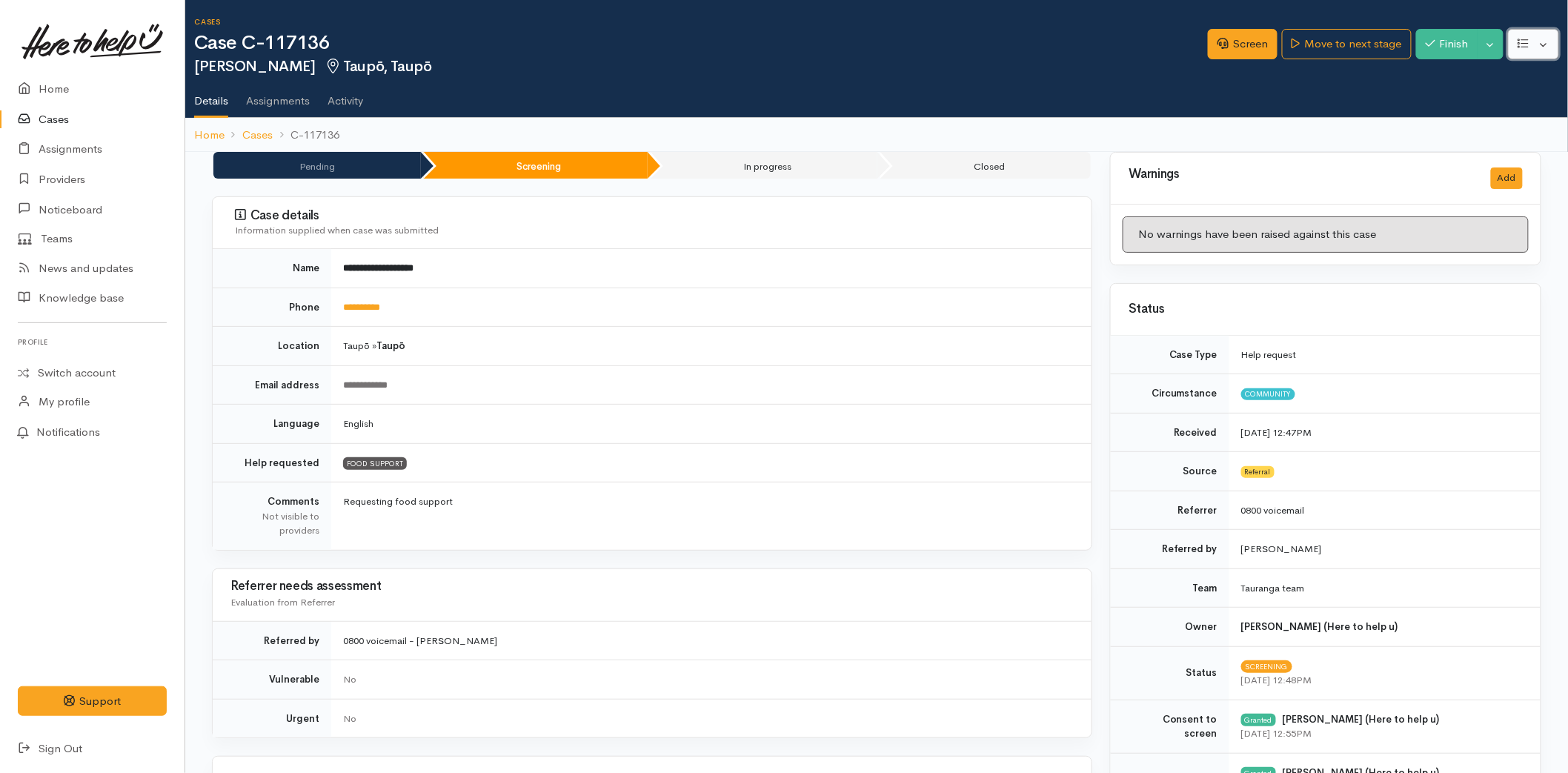
click at [1538, 39] on button "button" at bounding box center [1534, 44] width 51 height 31
drag, startPoint x: 1466, startPoint y: 118, endPoint x: 1304, endPoint y: 127, distance: 162.2
click at [1466, 118] on link "Re-assign team" at bounding box center [1478, 123] width 158 height 23
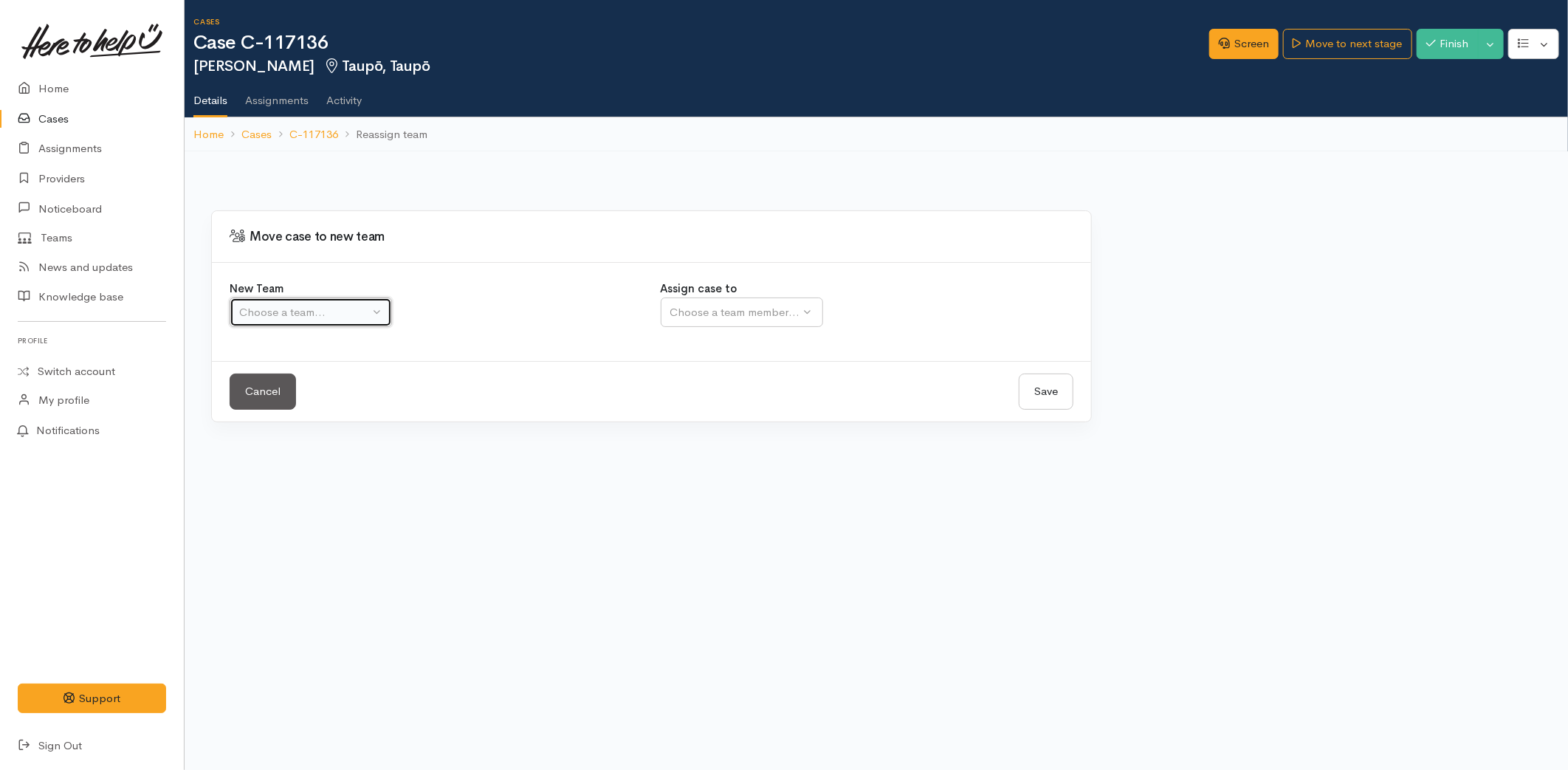
click at [310, 319] on button "Choose a team..." at bounding box center [310, 312] width 163 height 31
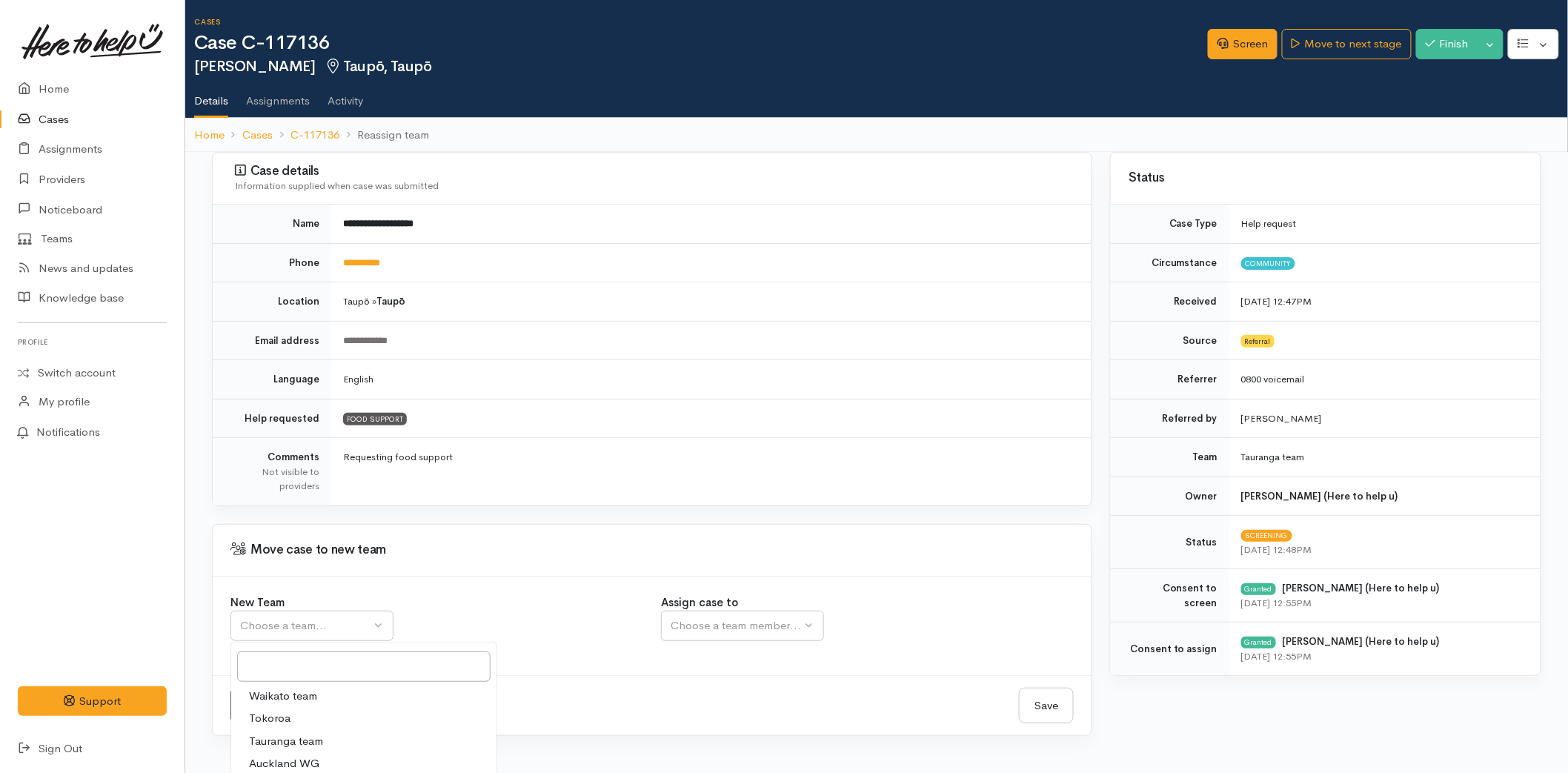
click at [274, 742] on span "Tauranga team" at bounding box center [285, 741] width 74 height 17
select select "3"
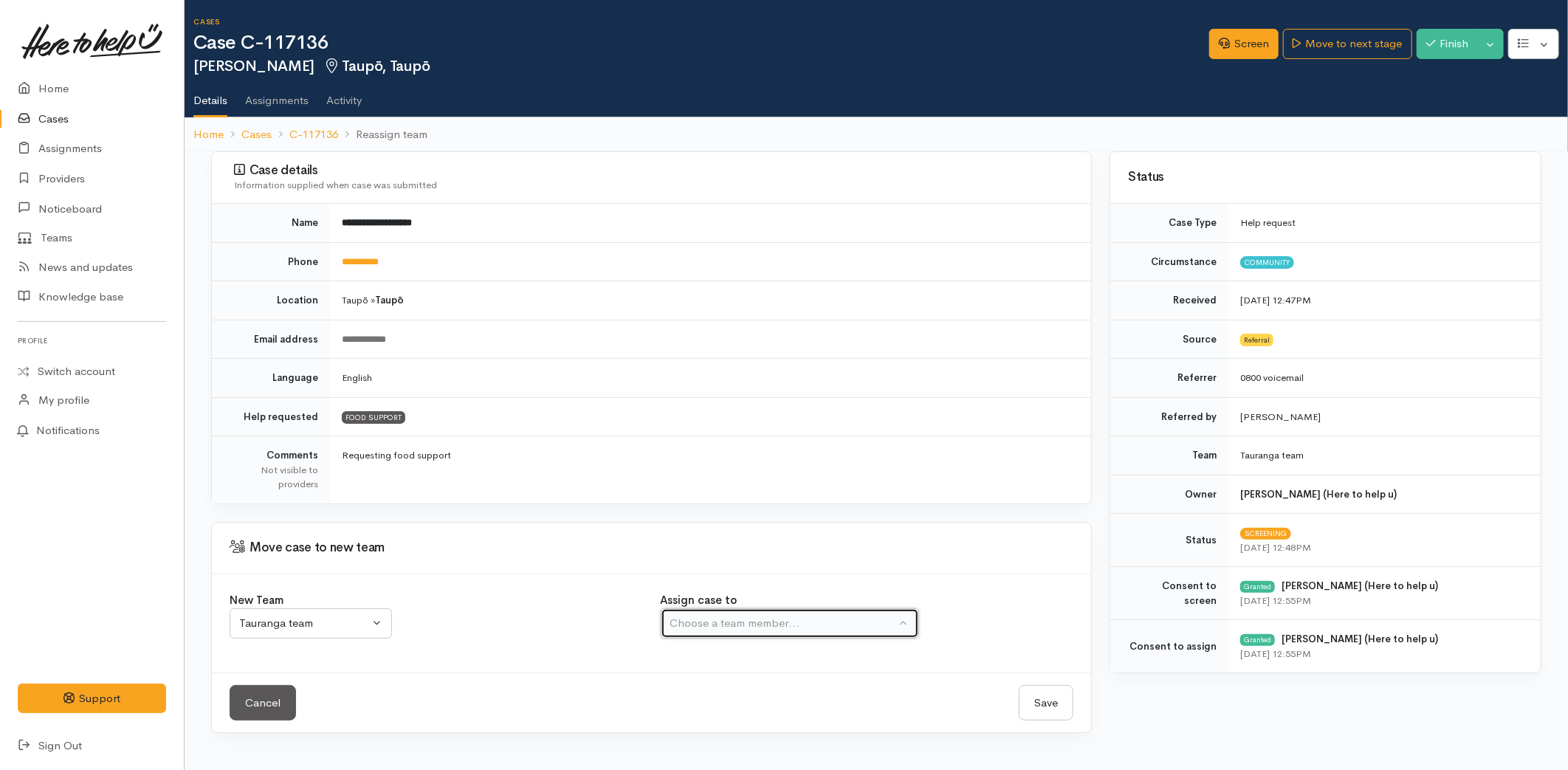
click at [713, 617] on div "Choose a team member..." at bounding box center [784, 623] width 226 height 17
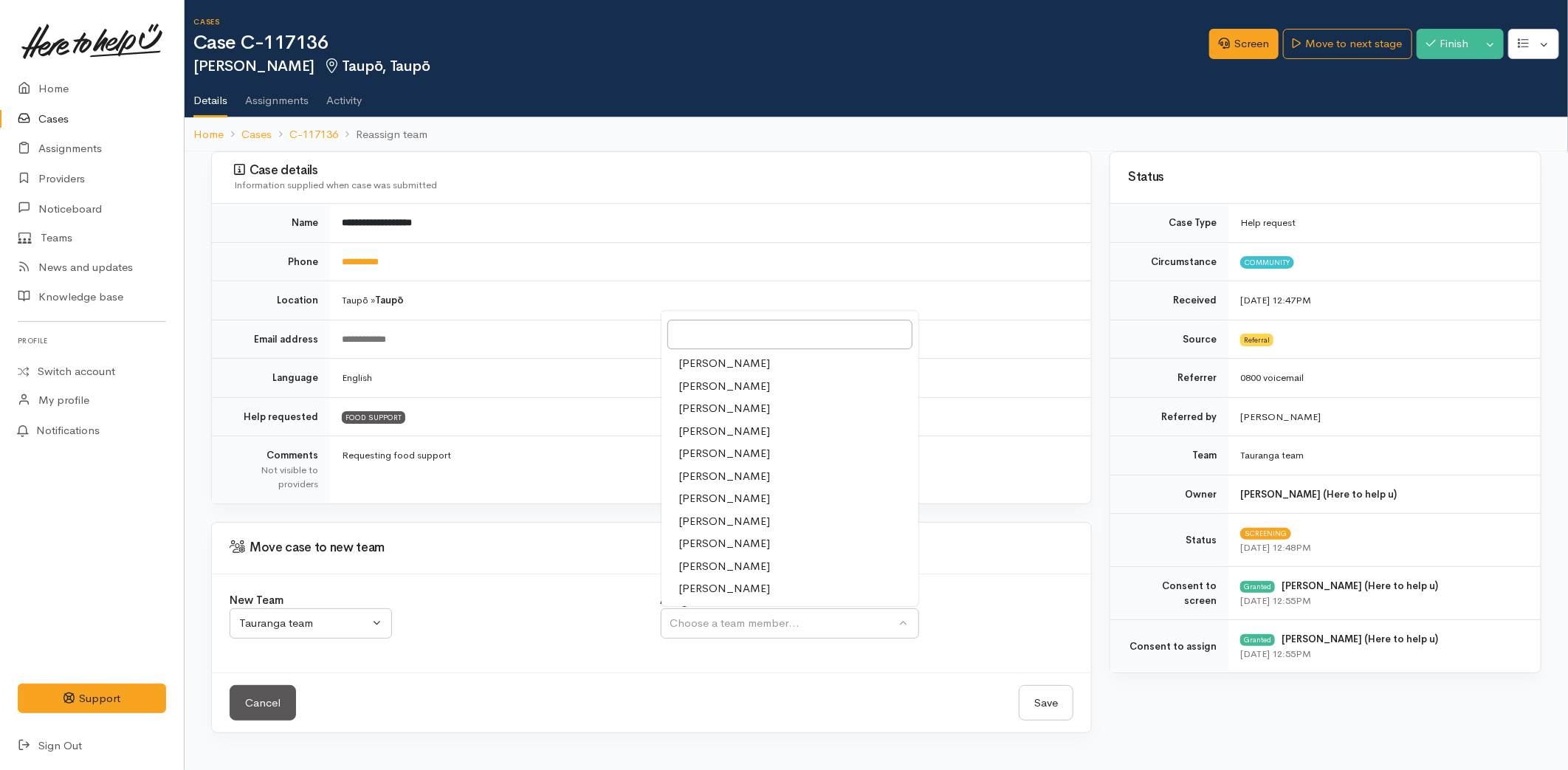
click at [721, 413] on span "Amanda Gabb" at bounding box center [725, 409] width 92 height 17
select select "205"
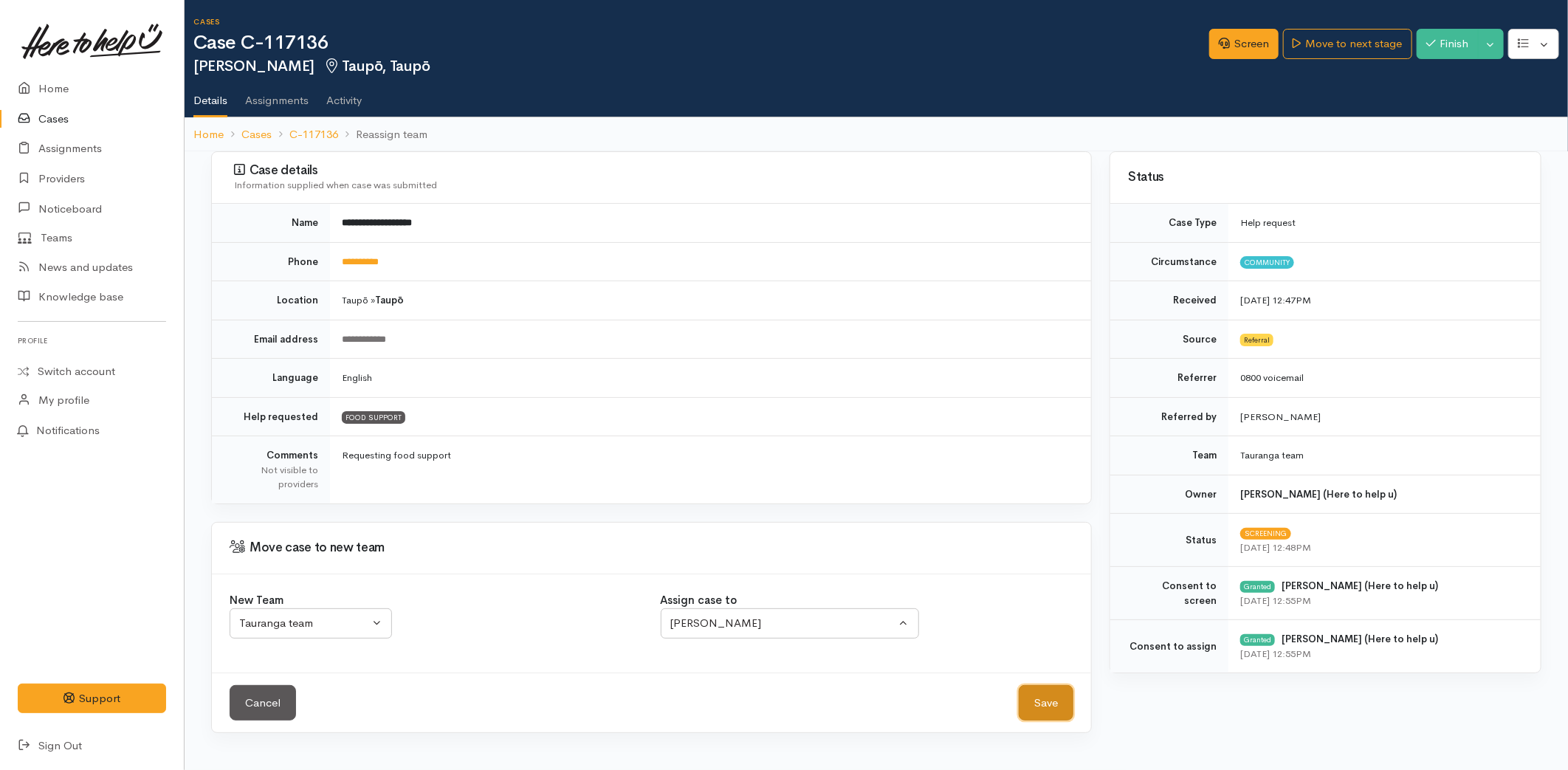
click at [1025, 700] on button "Save" at bounding box center [1046, 703] width 54 height 36
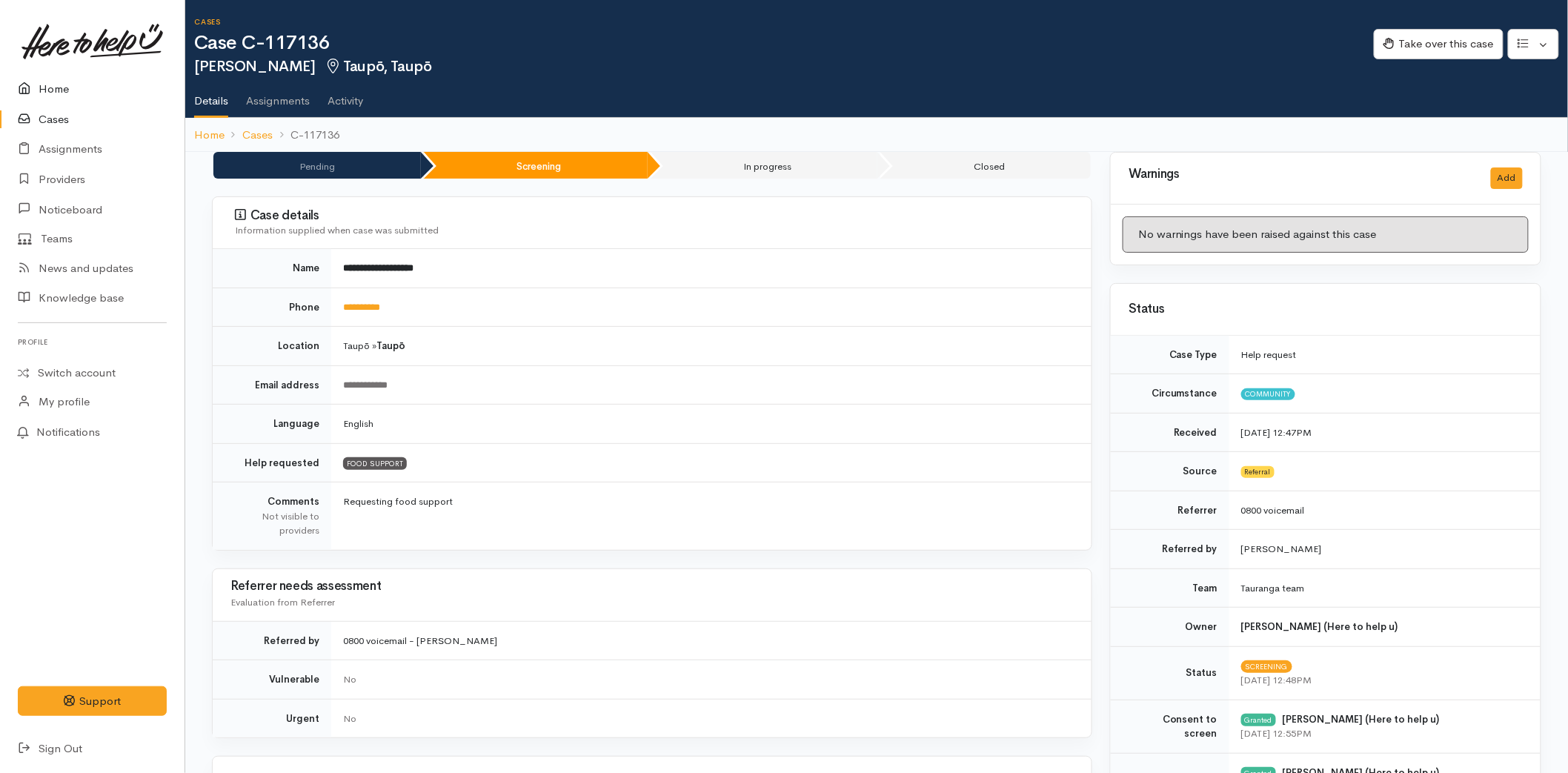
click at [52, 90] on link "Home" at bounding box center [92, 89] width 185 height 31
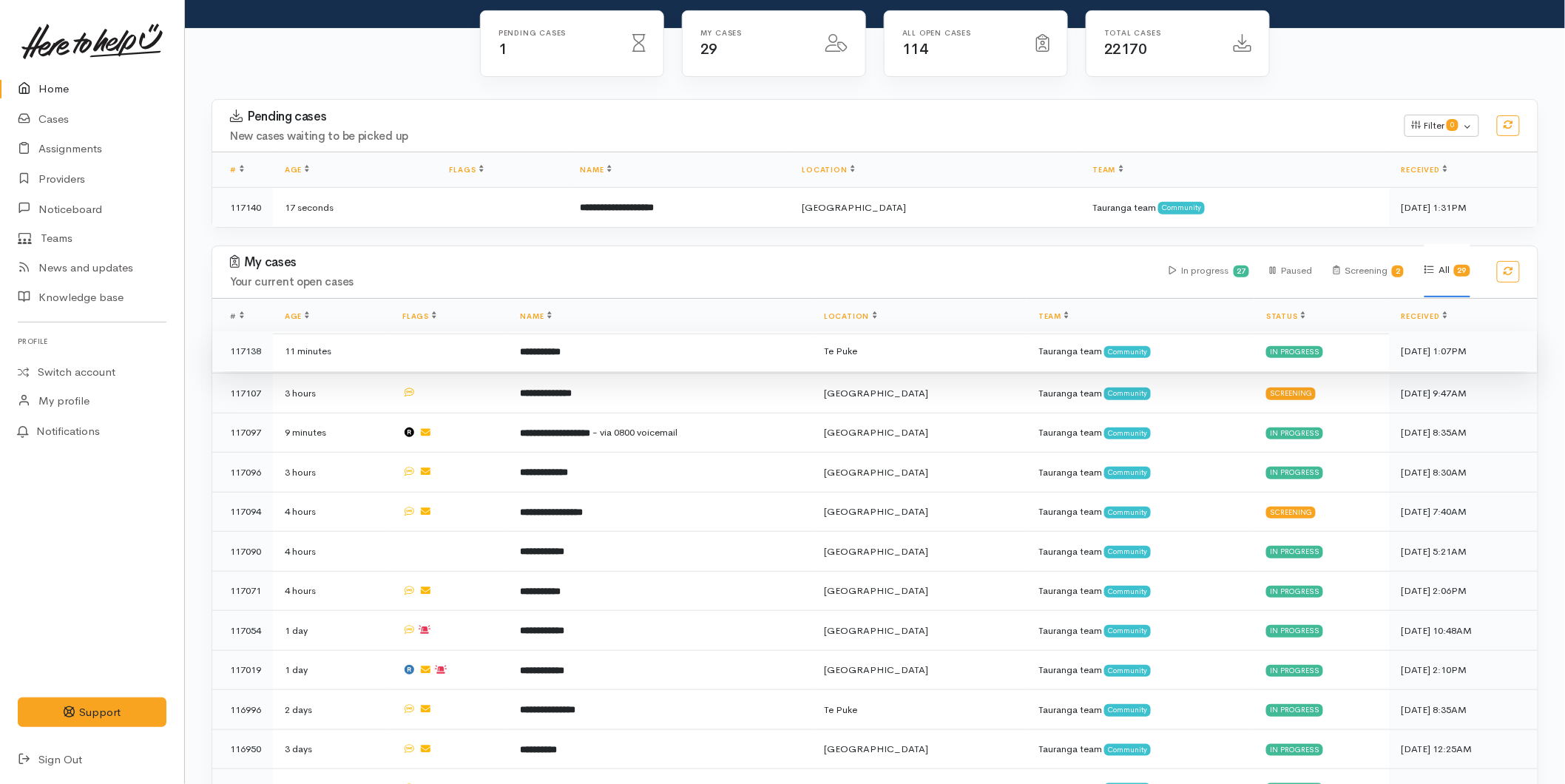
scroll to position [246, 0]
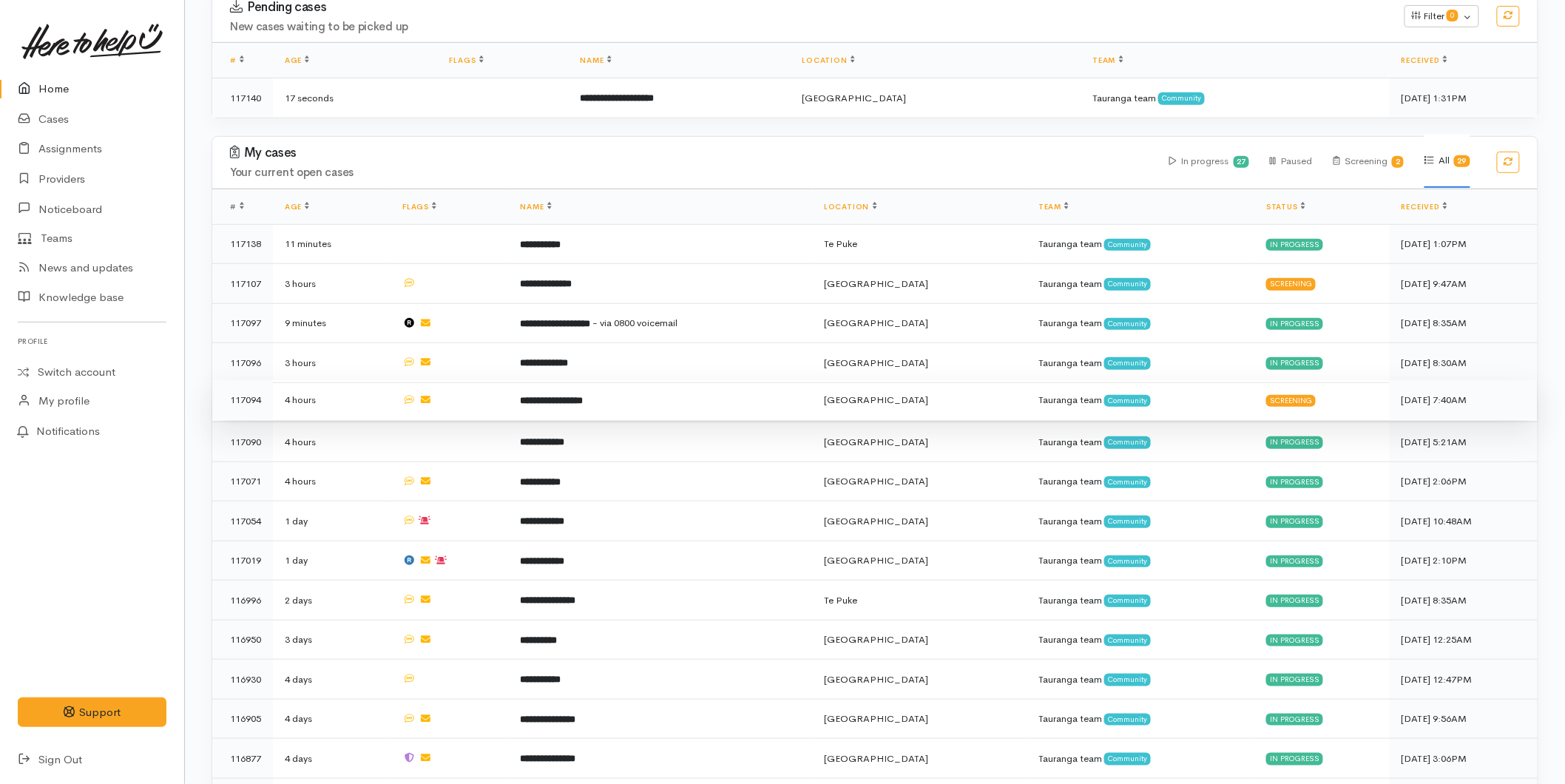
click at [772, 405] on td "**********" at bounding box center [660, 400] width 304 height 40
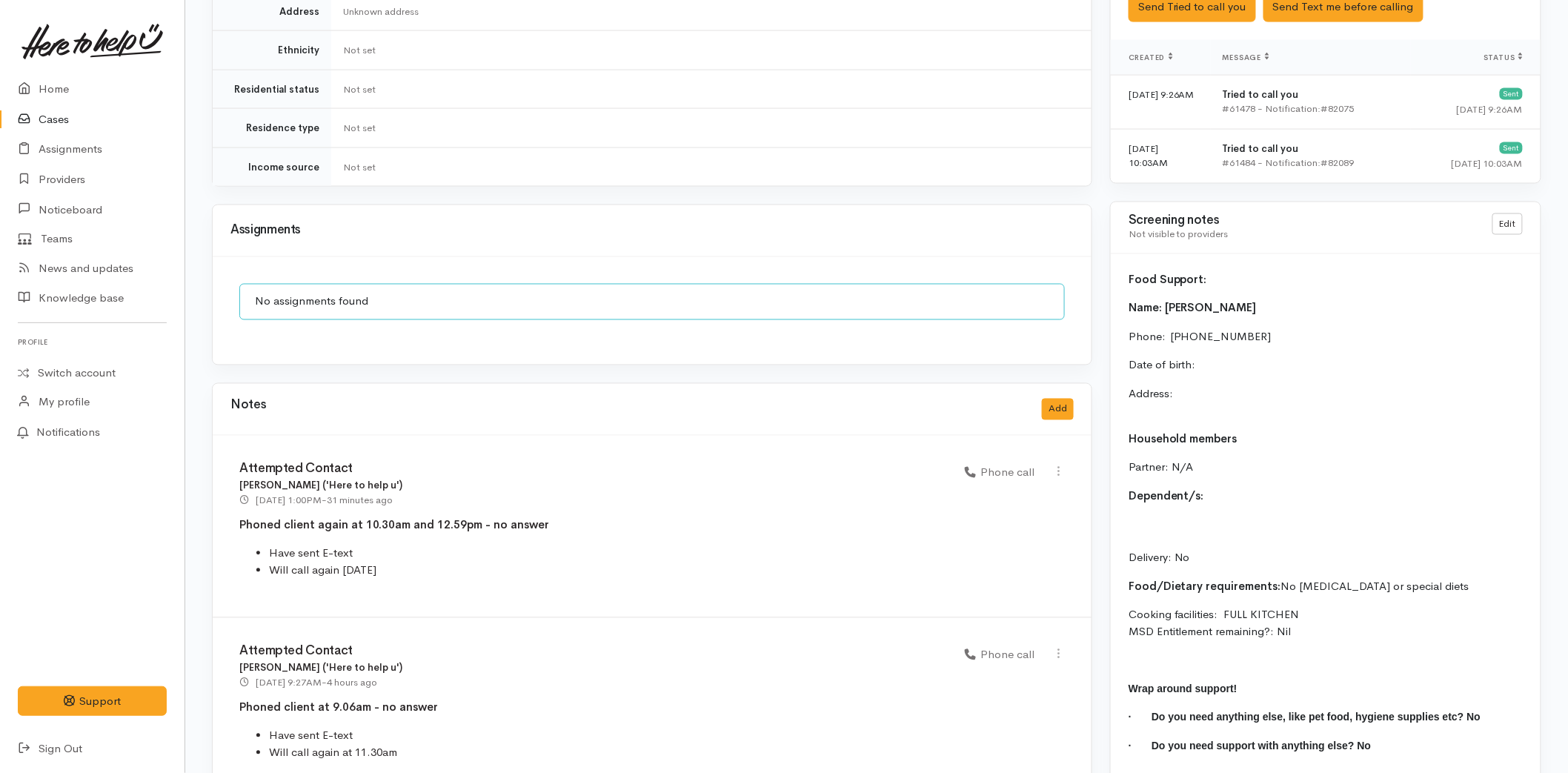
scroll to position [983, 0]
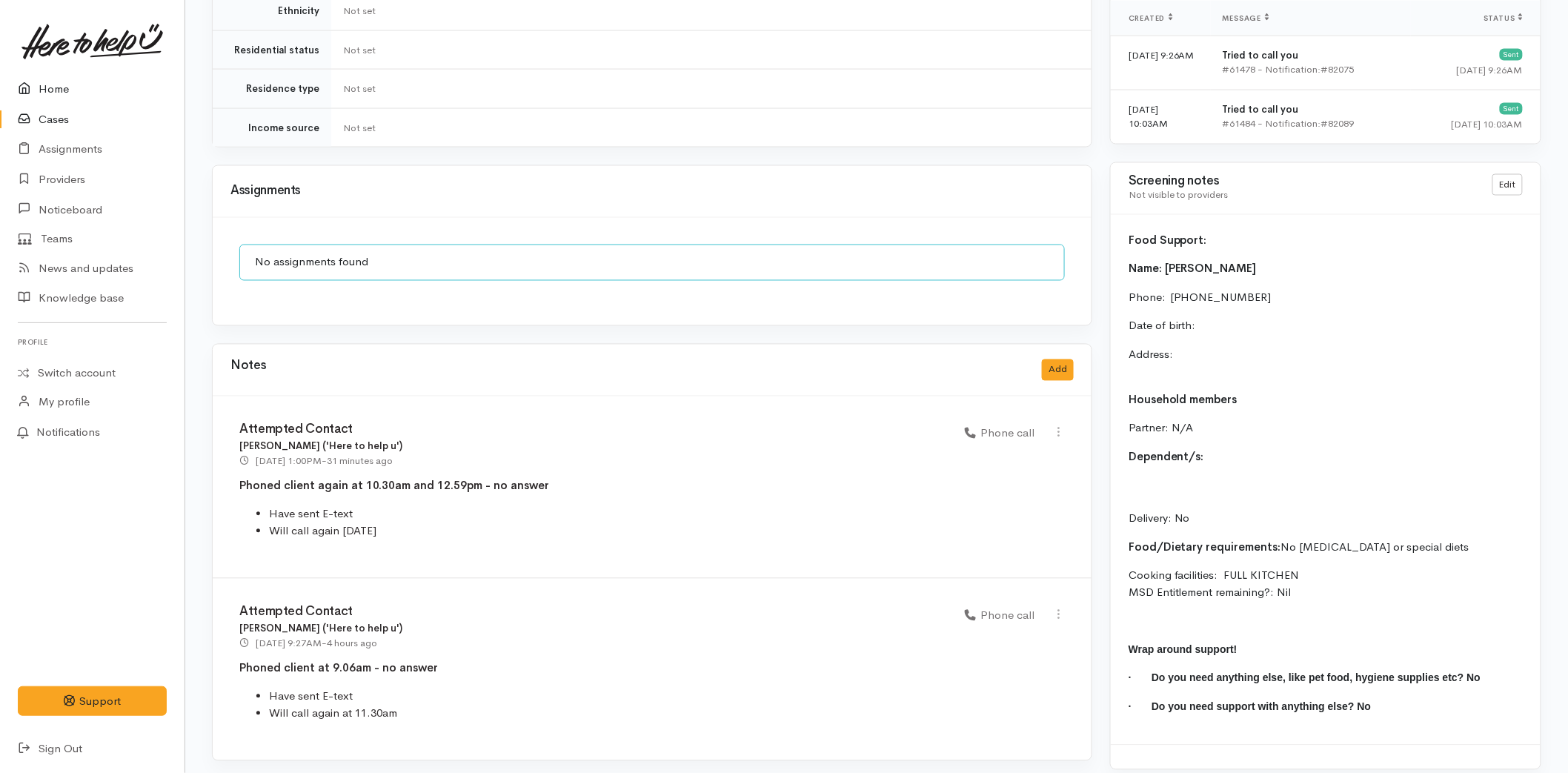
click at [51, 89] on link "Home" at bounding box center [92, 89] width 185 height 31
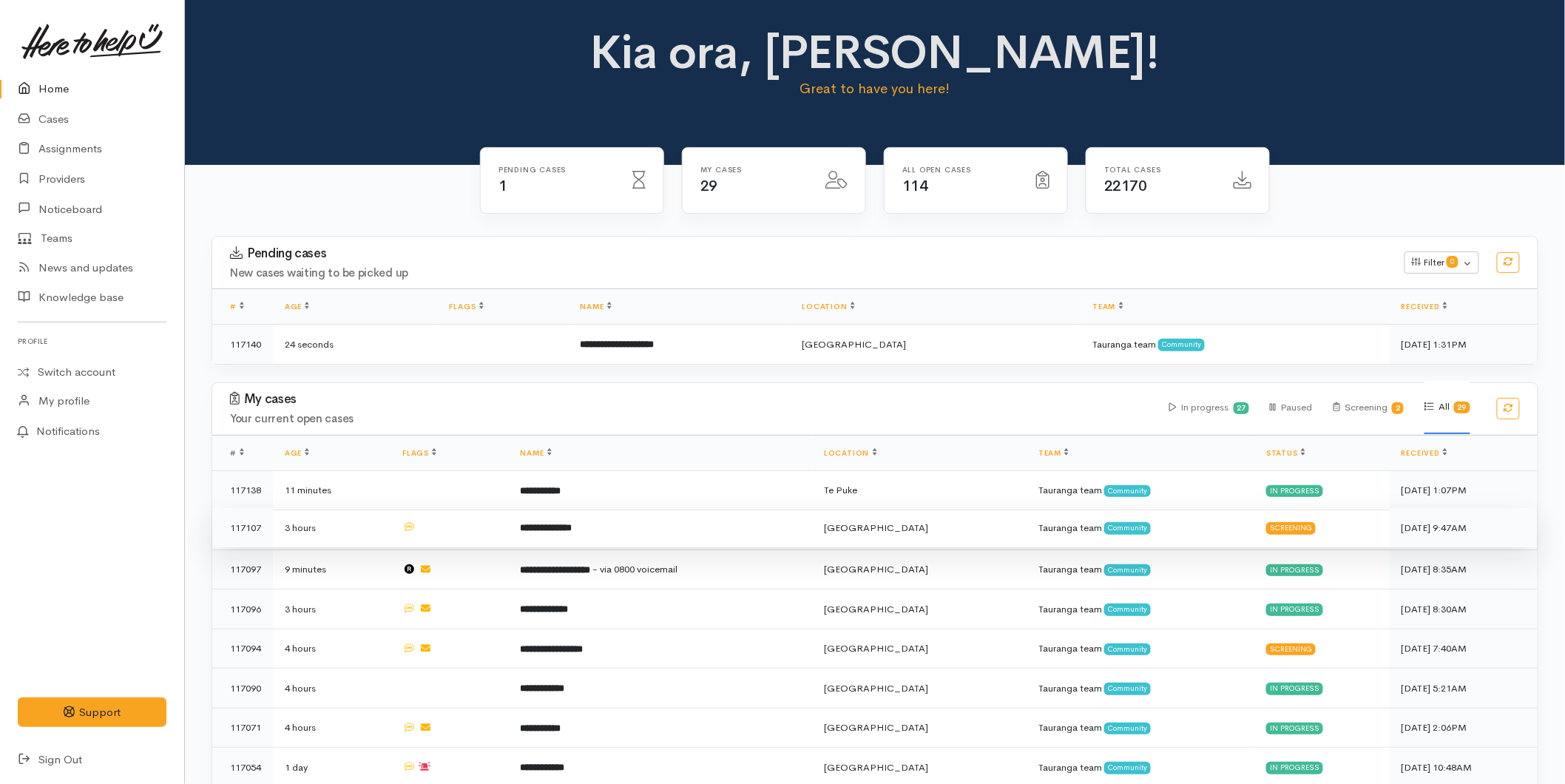
click at [569, 525] on b "**********" at bounding box center [546, 528] width 52 height 10
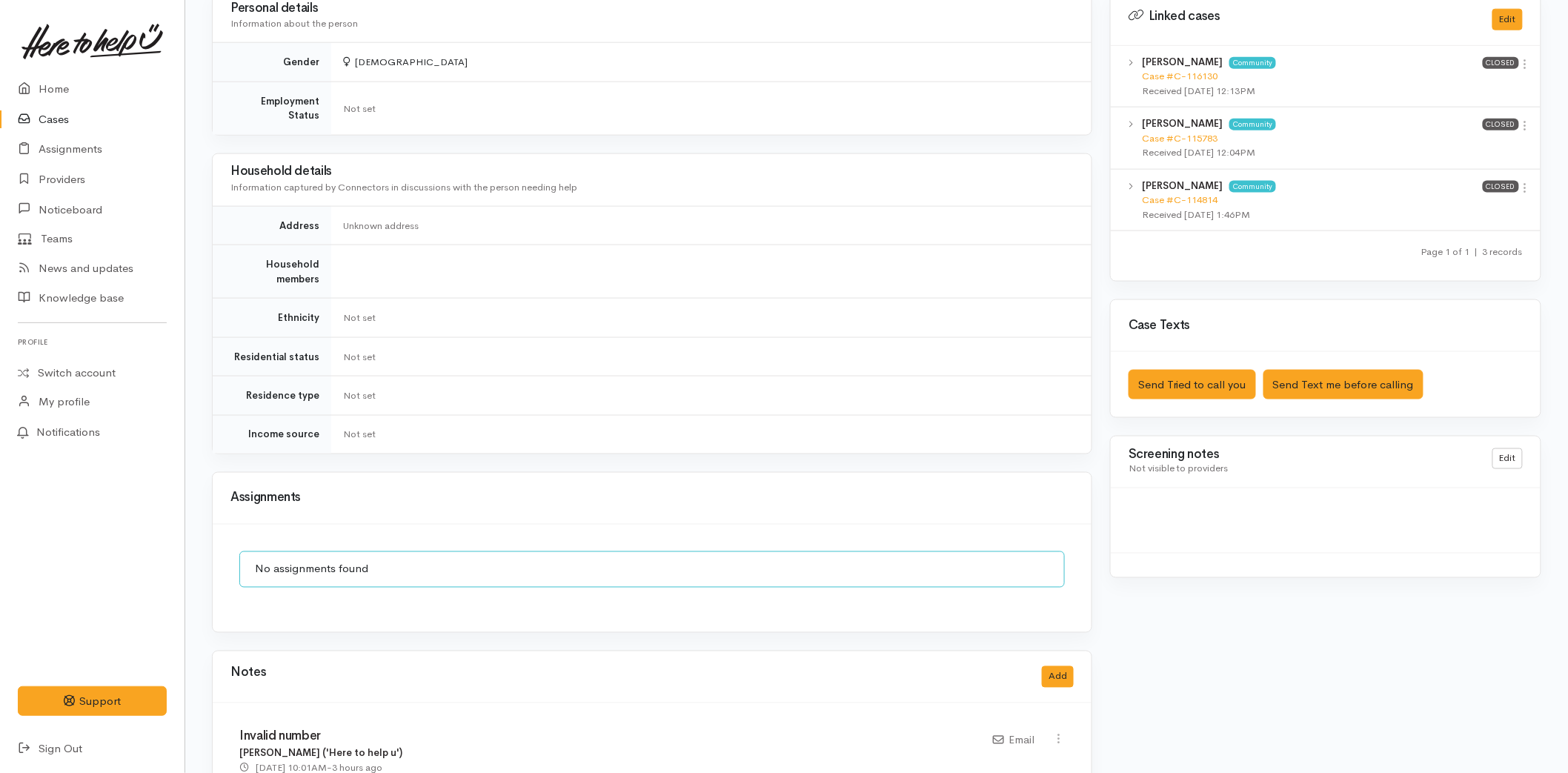
scroll to position [1053, 0]
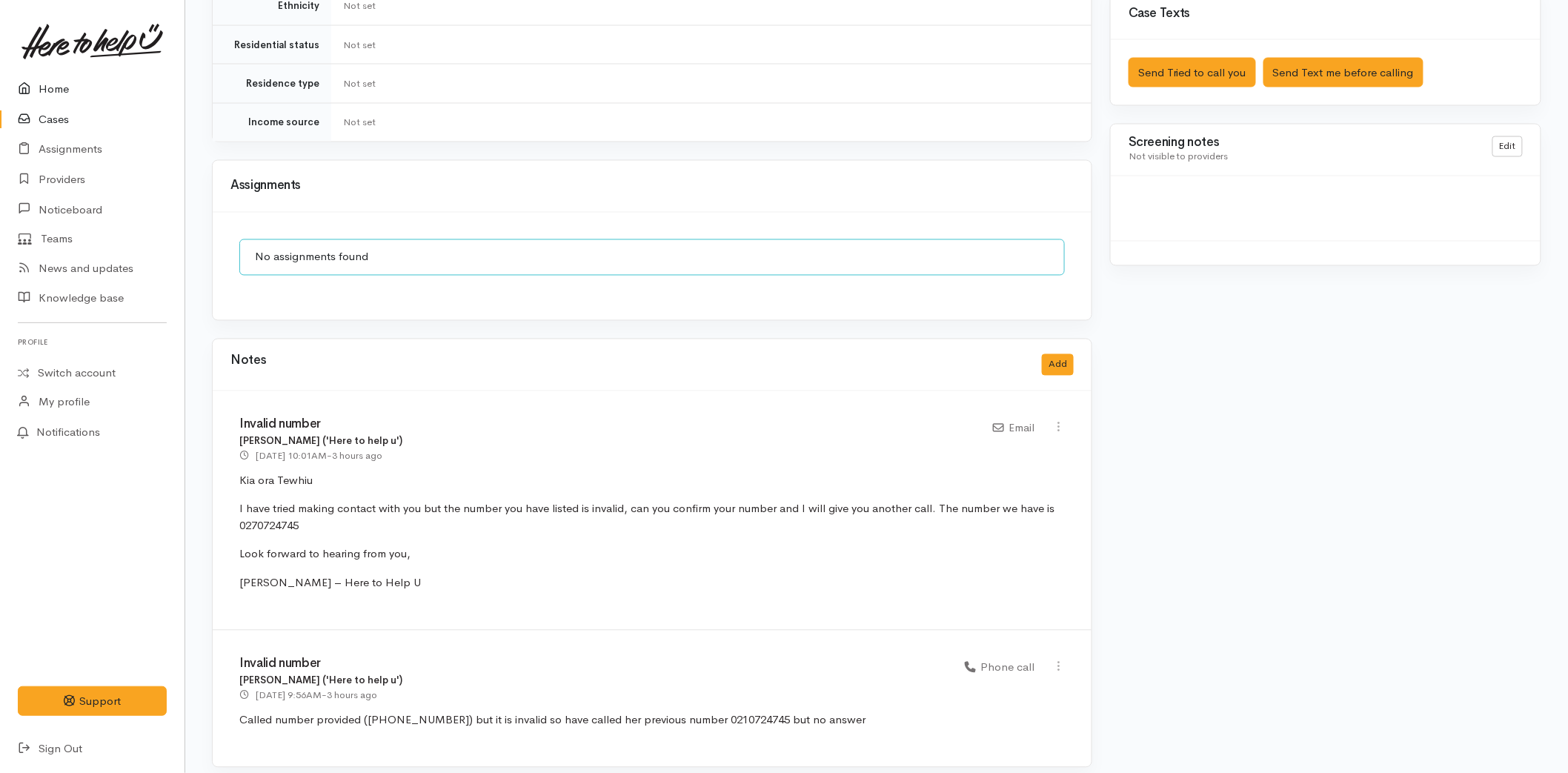
click at [70, 87] on link "Home" at bounding box center [92, 89] width 185 height 31
